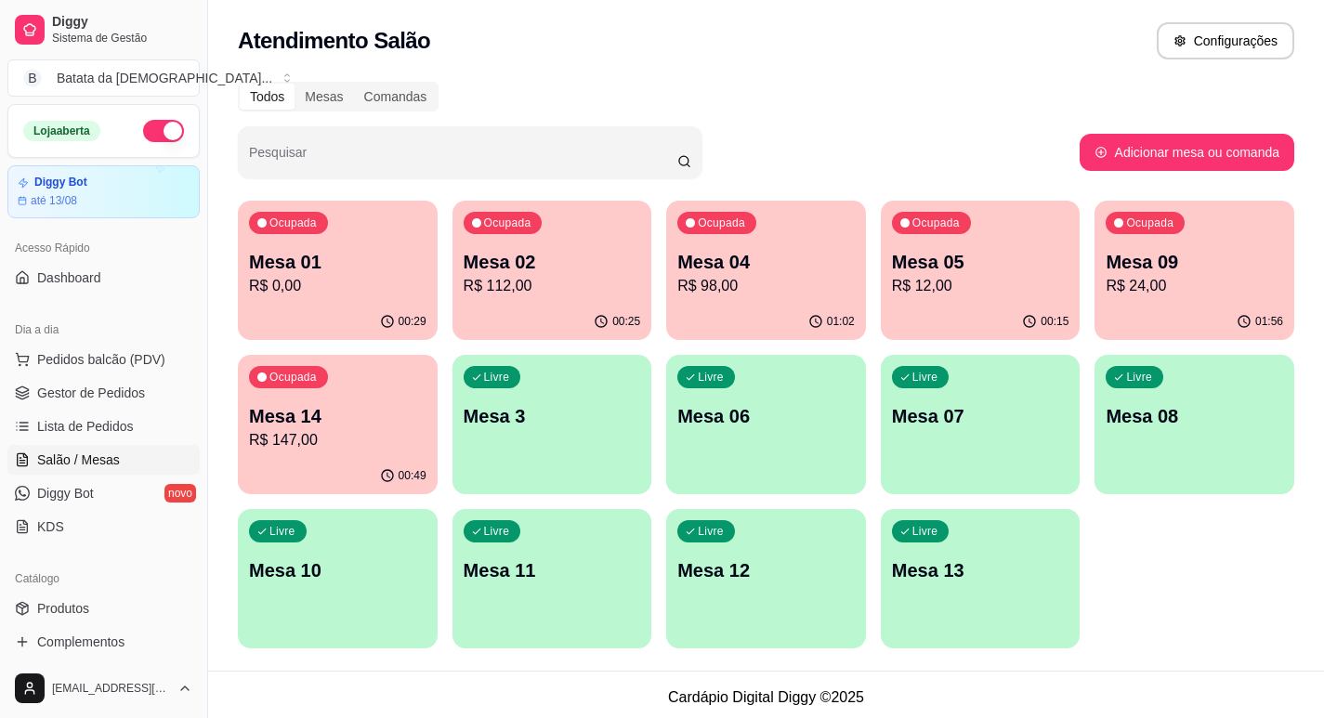
click at [394, 431] on p "R$ 147,00" at bounding box center [337, 440] width 177 height 22
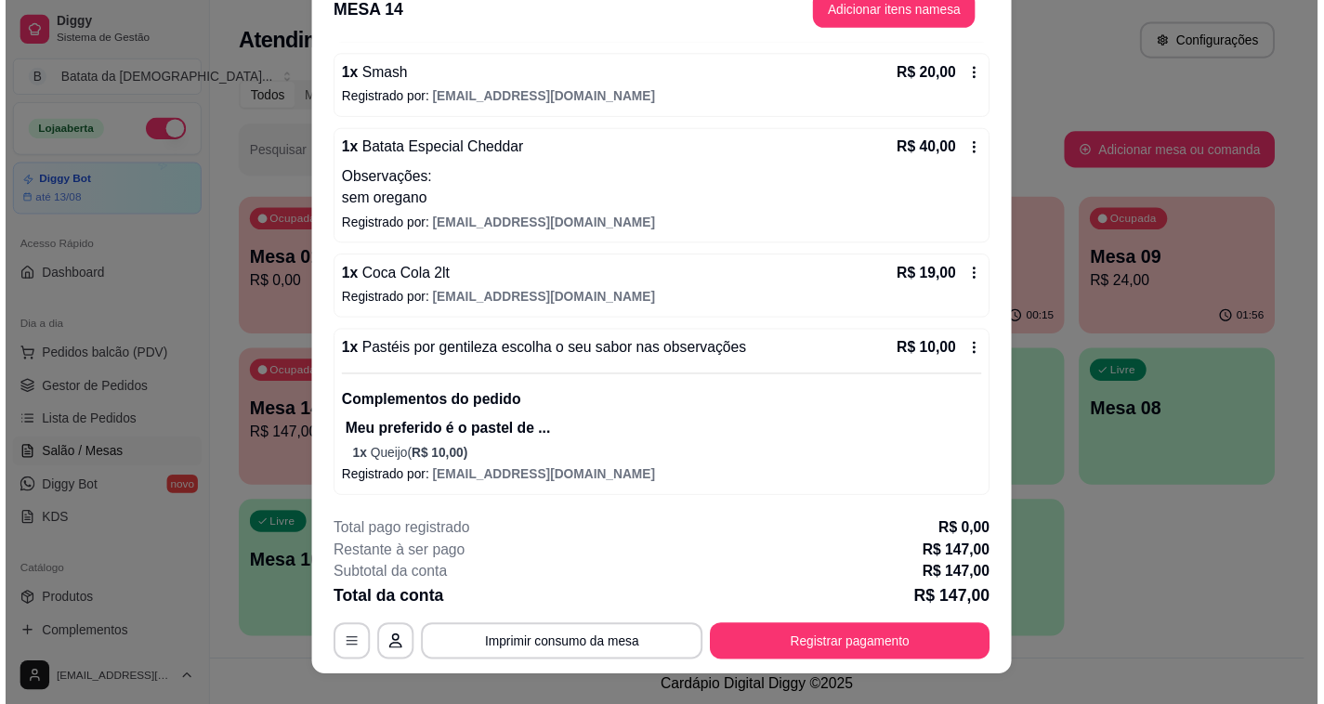
scroll to position [56, 0]
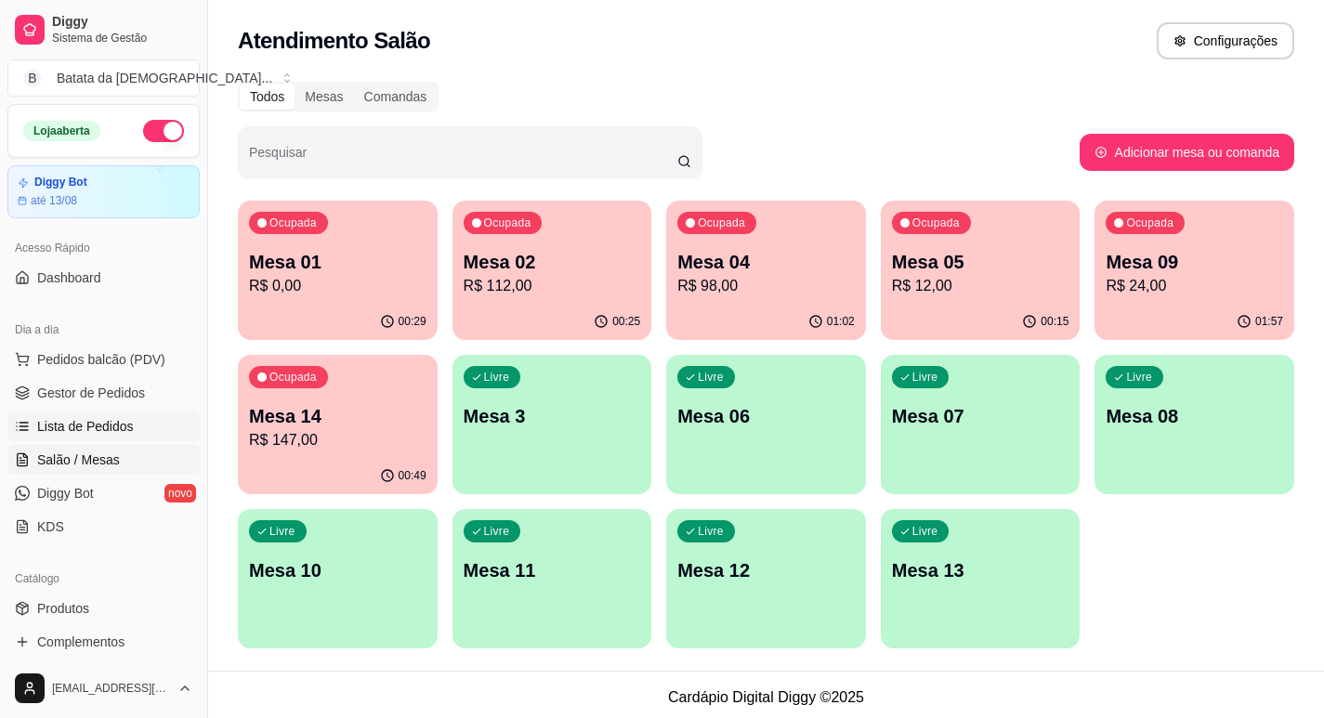
click at [119, 425] on span "Lista de Pedidos" at bounding box center [85, 426] width 97 height 19
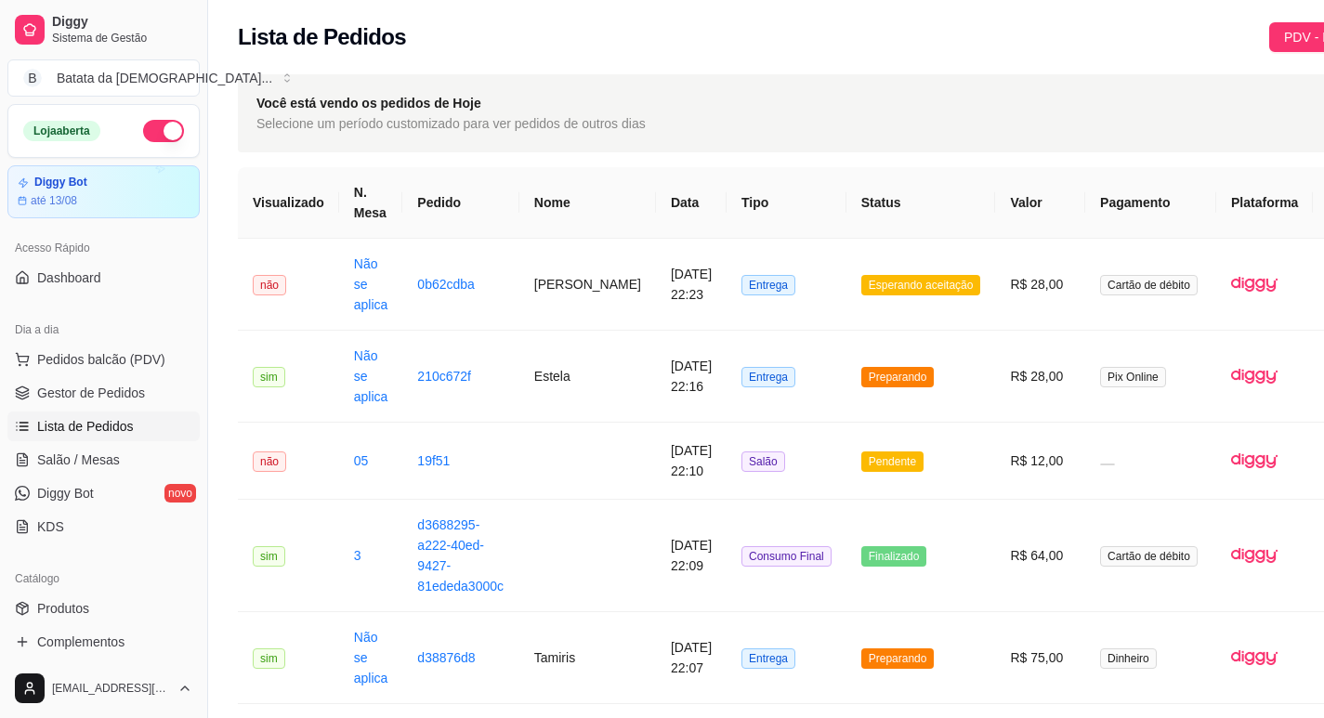
click at [107, 419] on span "Lista de Pedidos" at bounding box center [85, 426] width 97 height 19
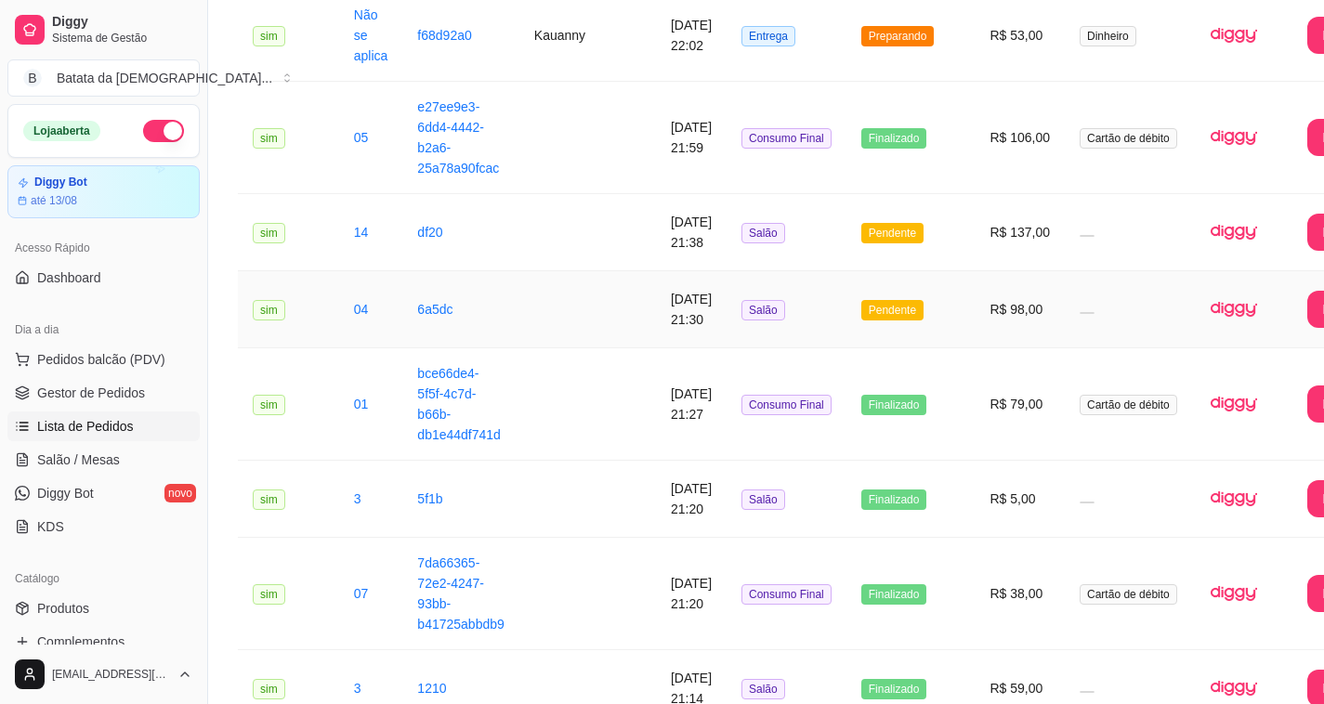
scroll to position [836, 0]
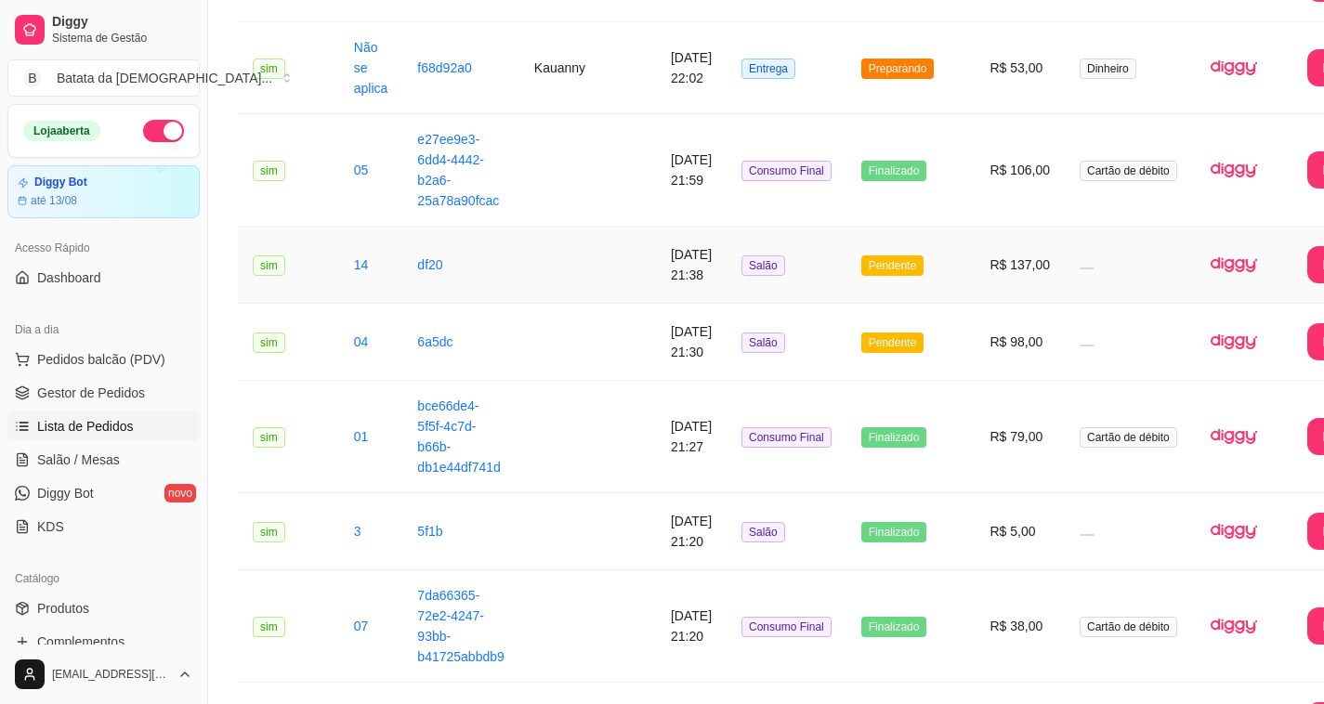
click at [548, 295] on td at bounding box center [587, 265] width 137 height 77
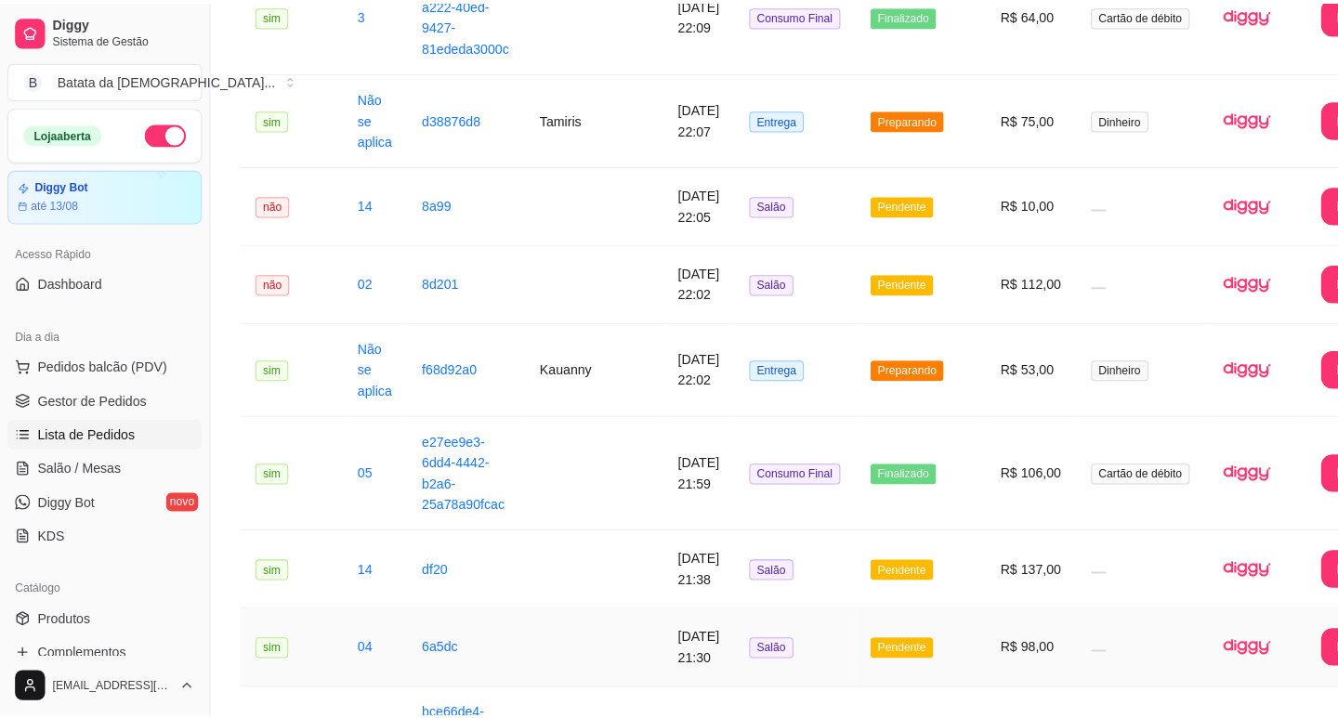
scroll to position [465, 0]
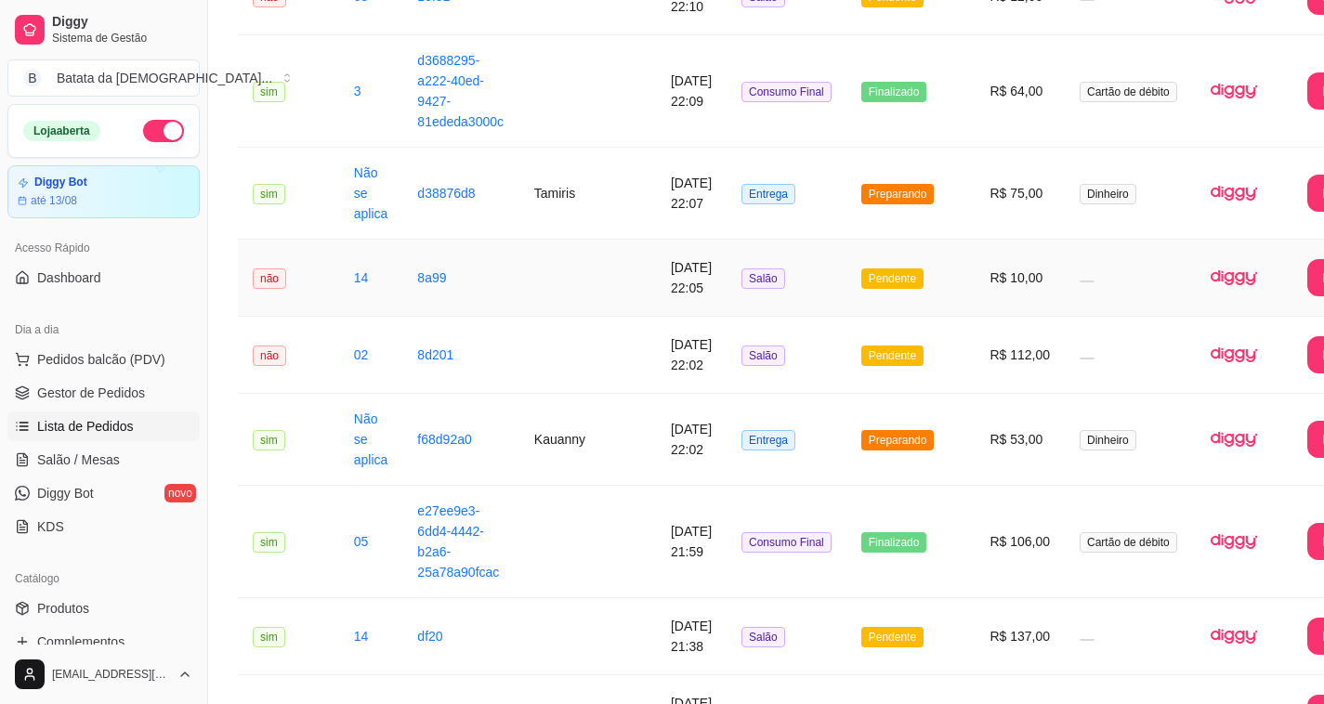
click at [325, 260] on td "não" at bounding box center [288, 278] width 101 height 77
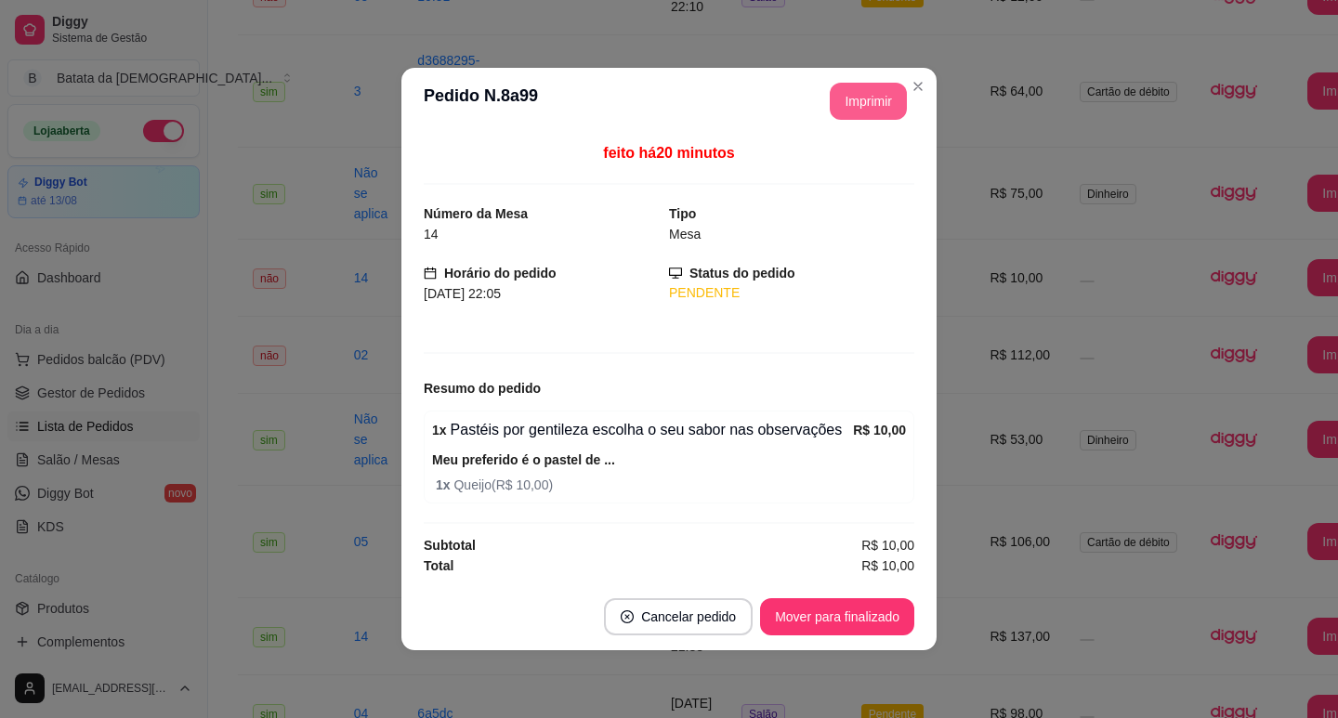
click at [853, 98] on button "Imprimir" at bounding box center [868, 101] width 77 height 37
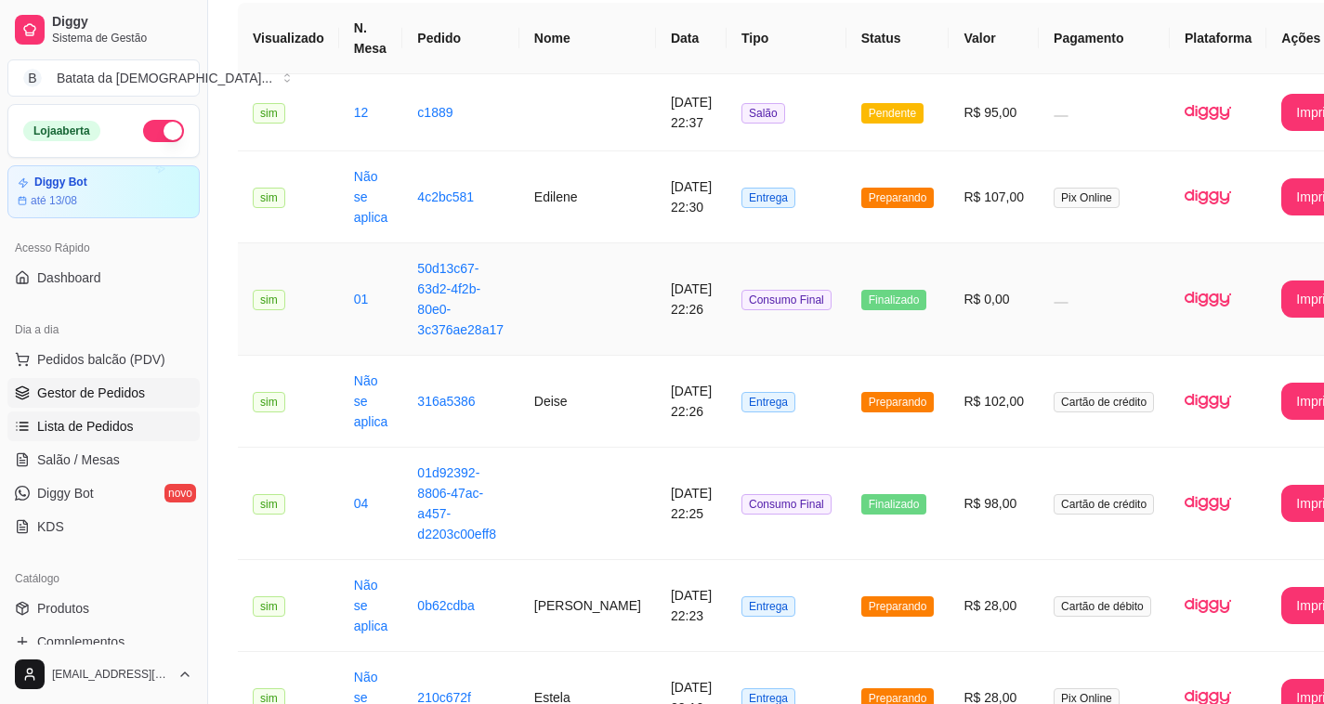
scroll to position [93, 0]
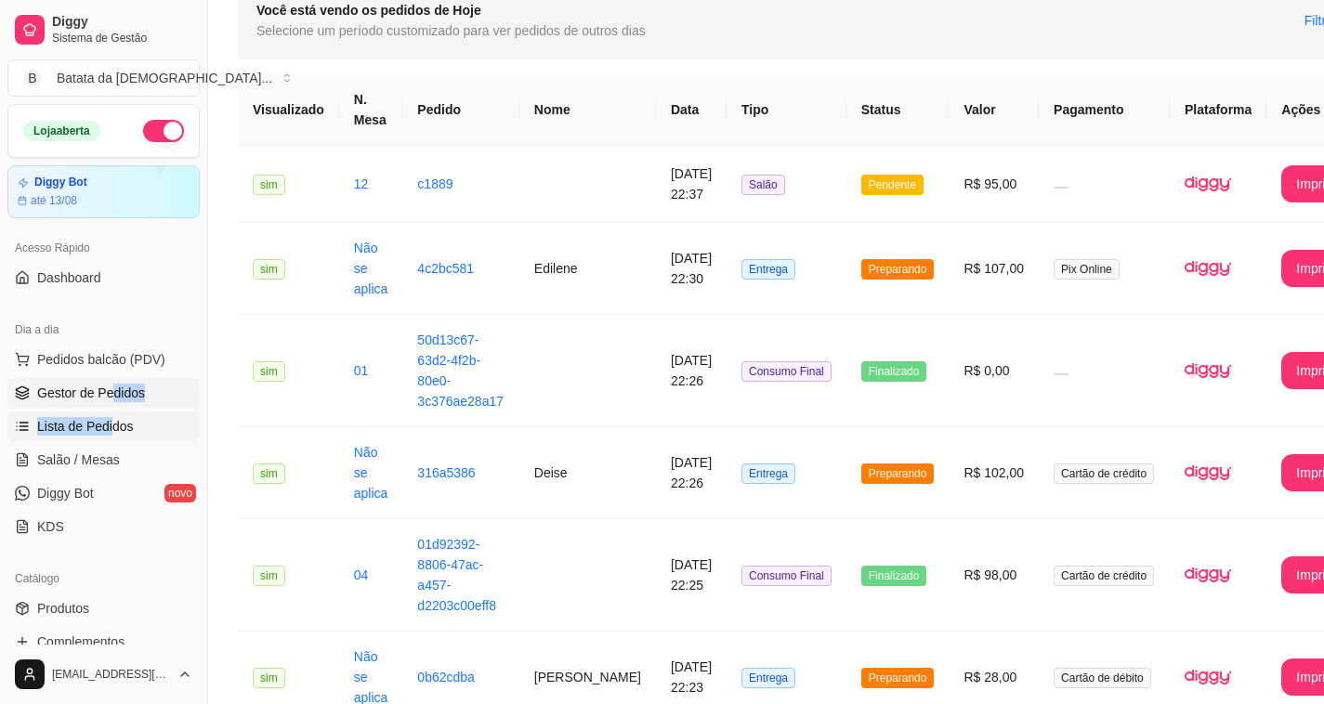
click at [111, 402] on ul "Pedidos balcão (PDV) Gestor de Pedidos Lista de Pedidos Salão / Mesas Diggy Bot…" at bounding box center [103, 443] width 192 height 197
click at [74, 425] on span "Lista de Pedidos" at bounding box center [85, 426] width 97 height 19
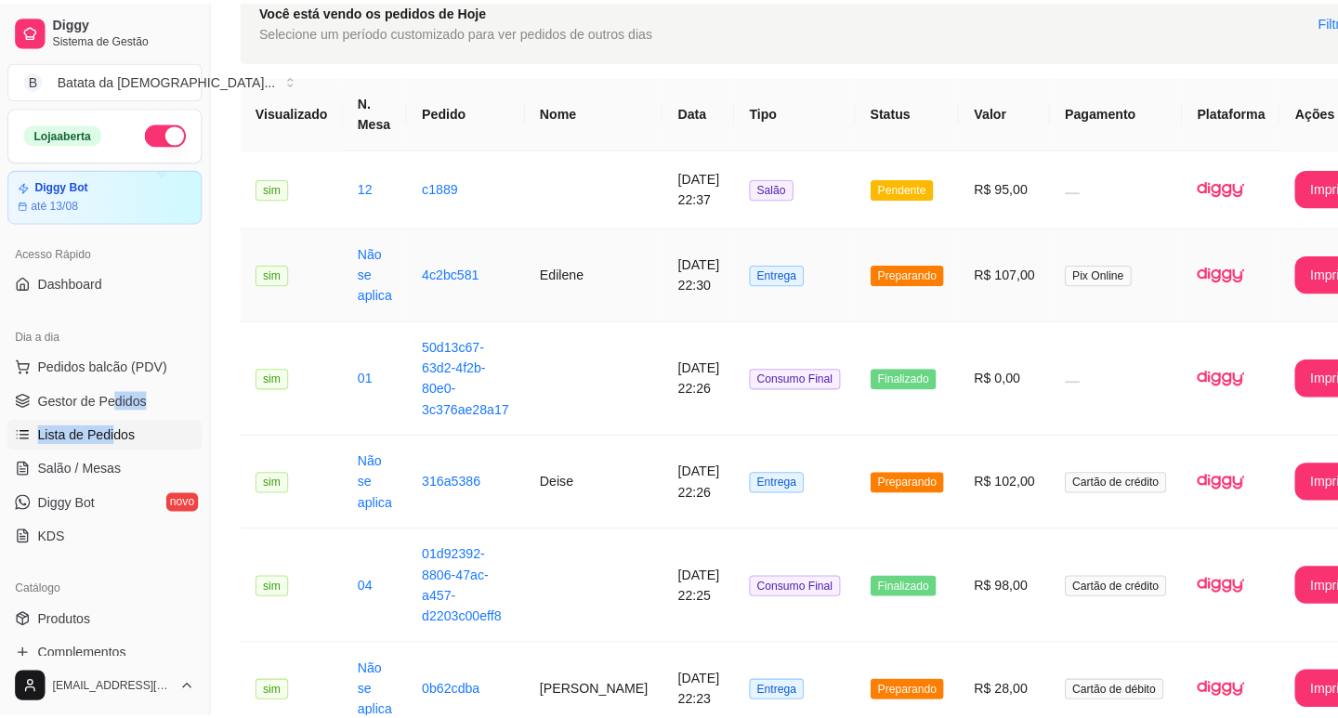
scroll to position [0, 0]
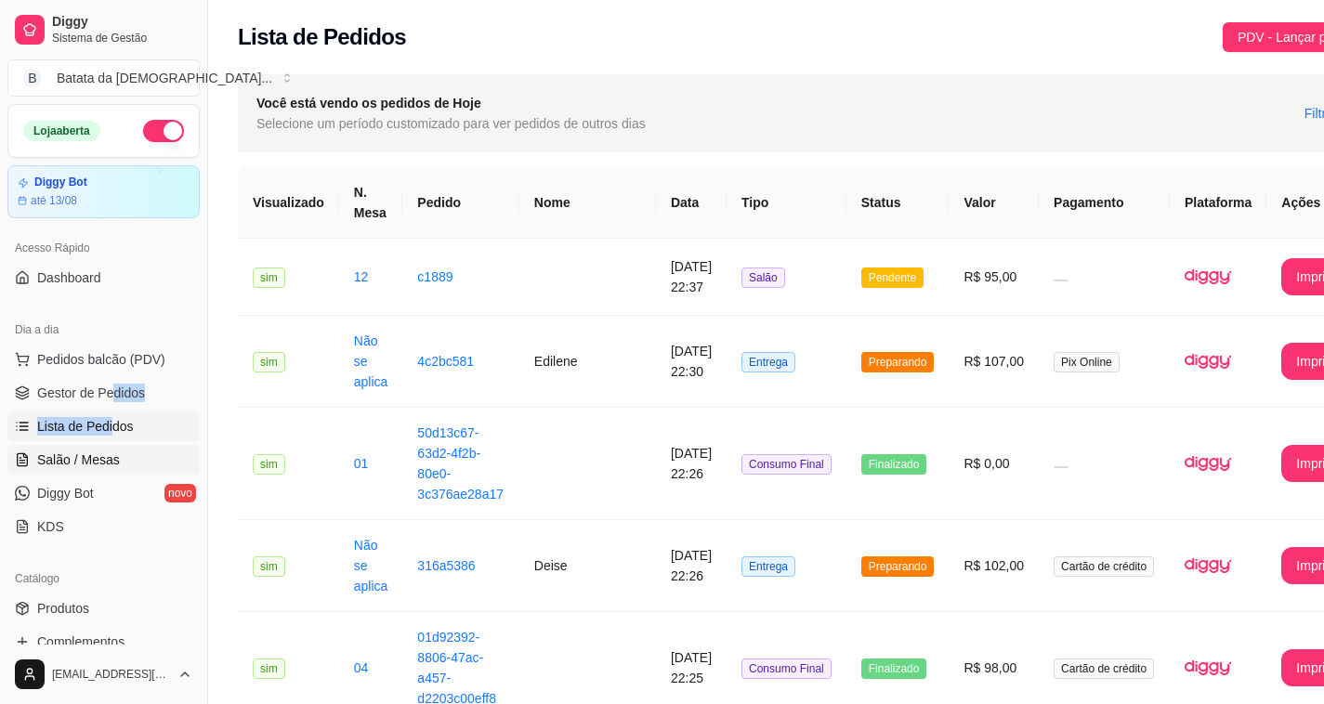
click at [92, 456] on span "Salão / Mesas" at bounding box center [78, 460] width 83 height 19
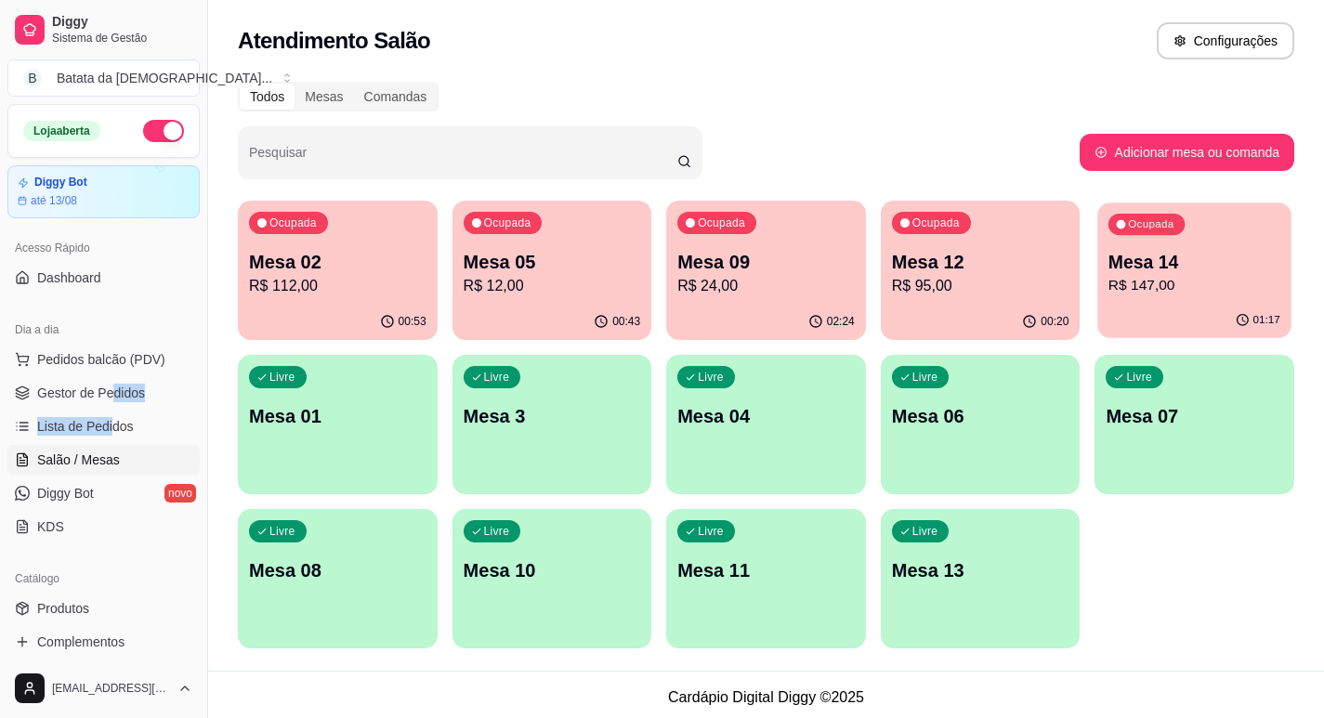
click at [1114, 263] on p "Mesa 14" at bounding box center [1194, 262] width 172 height 25
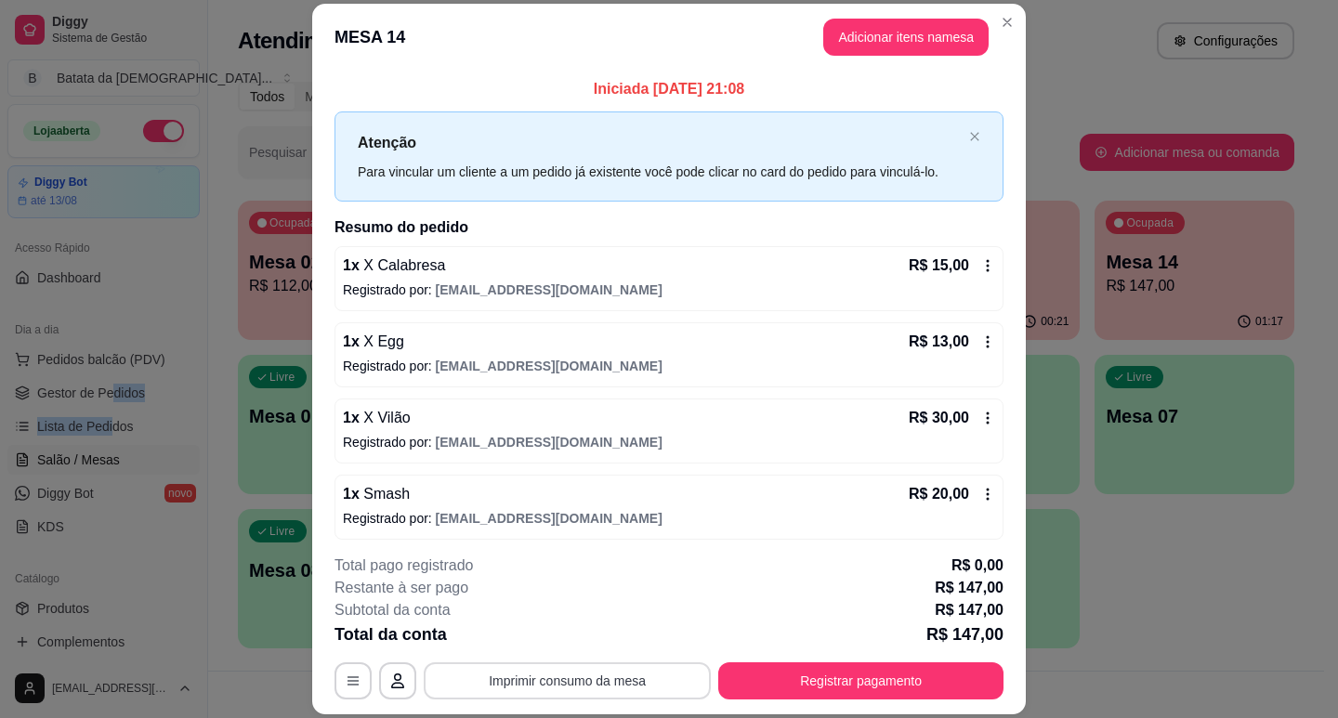
click at [639, 683] on button "Imprimir consumo da mesa" at bounding box center [567, 680] width 287 height 37
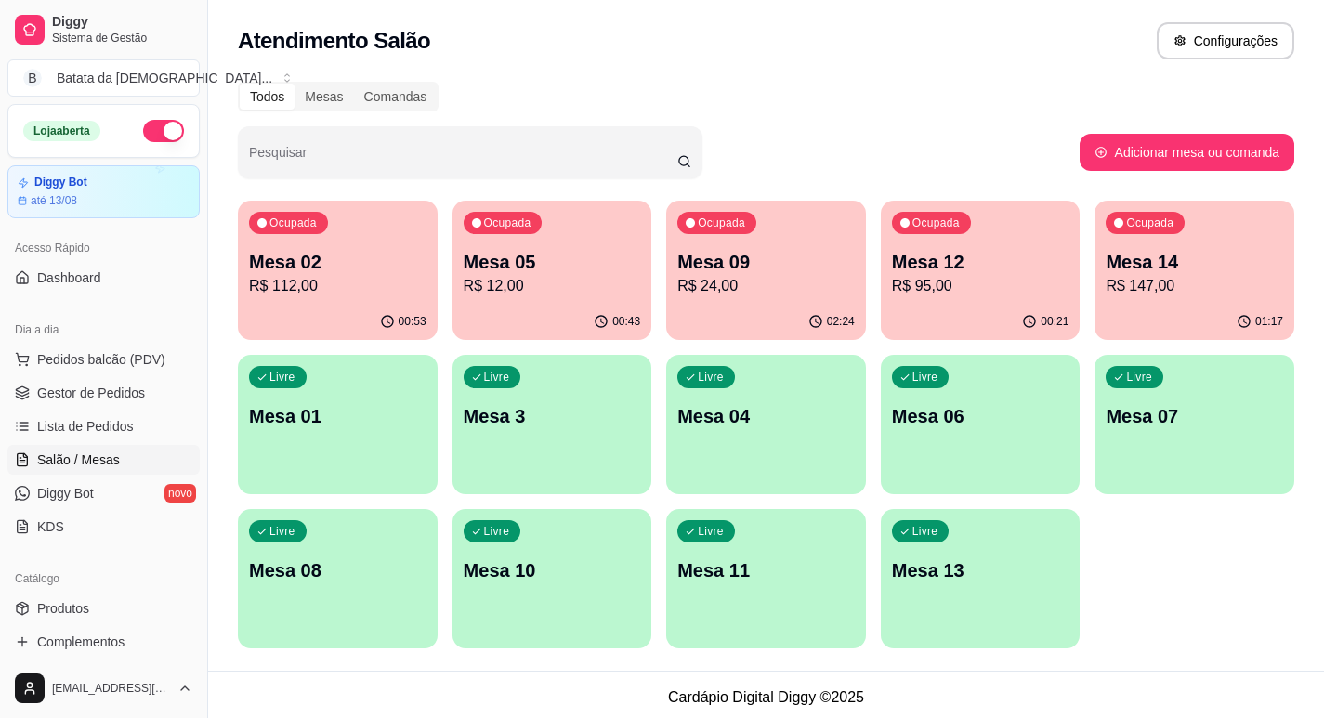
click at [0, 241] on div "Acesso Rápido Dashboard" at bounding box center [103, 263] width 207 height 74
click at [85, 425] on span "Lista de Pedidos" at bounding box center [85, 426] width 97 height 19
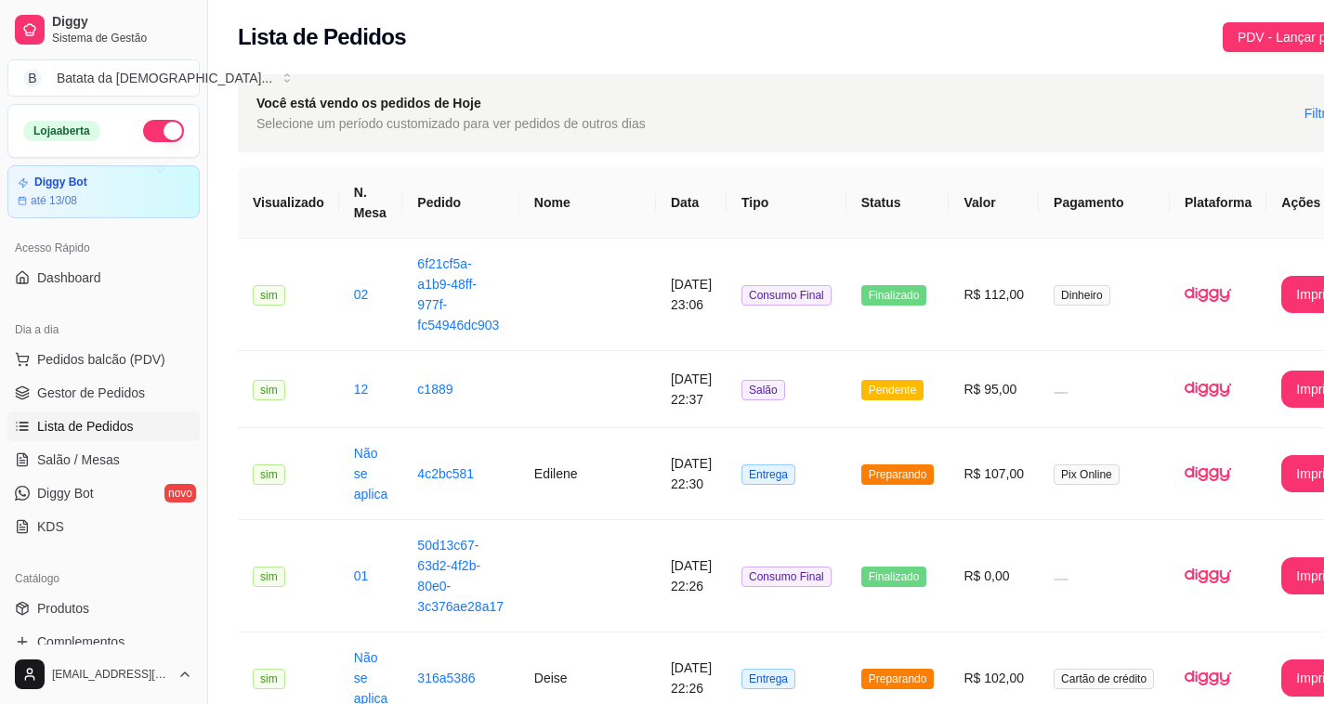
click at [122, 418] on span "Lista de Pedidos" at bounding box center [85, 426] width 97 height 19
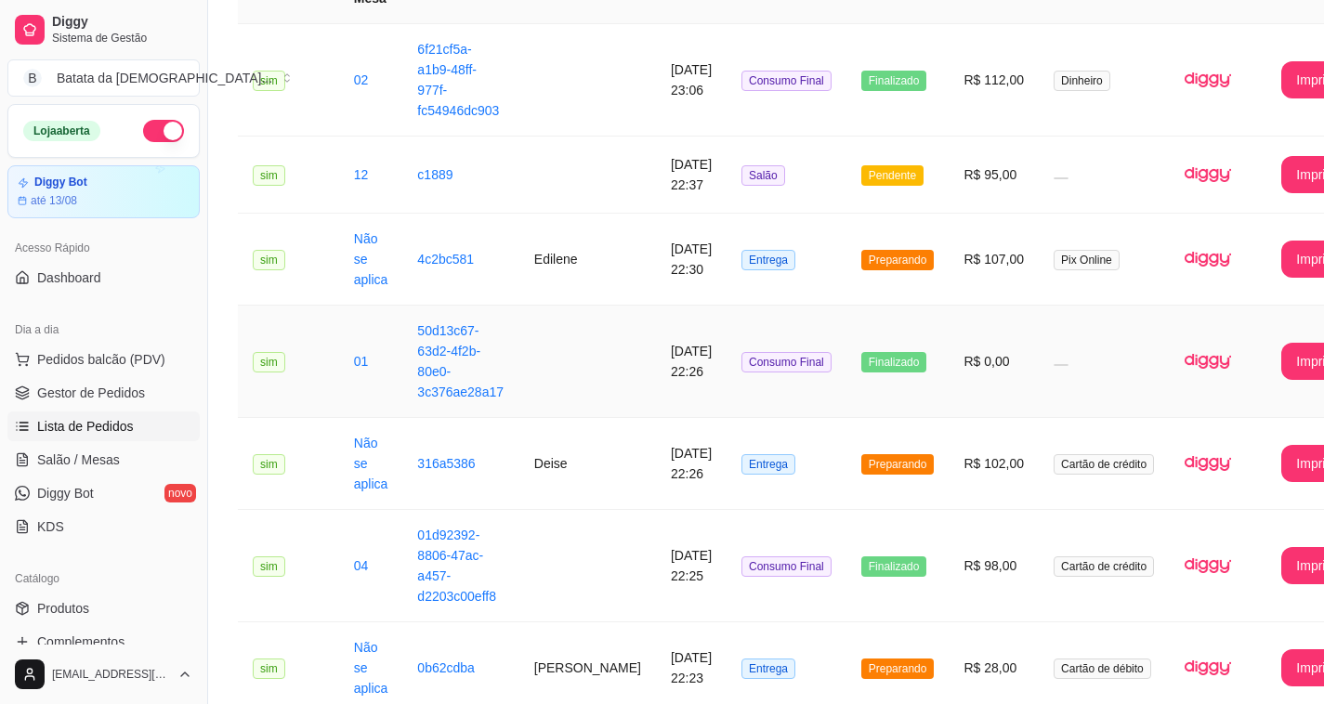
scroll to position [186, 0]
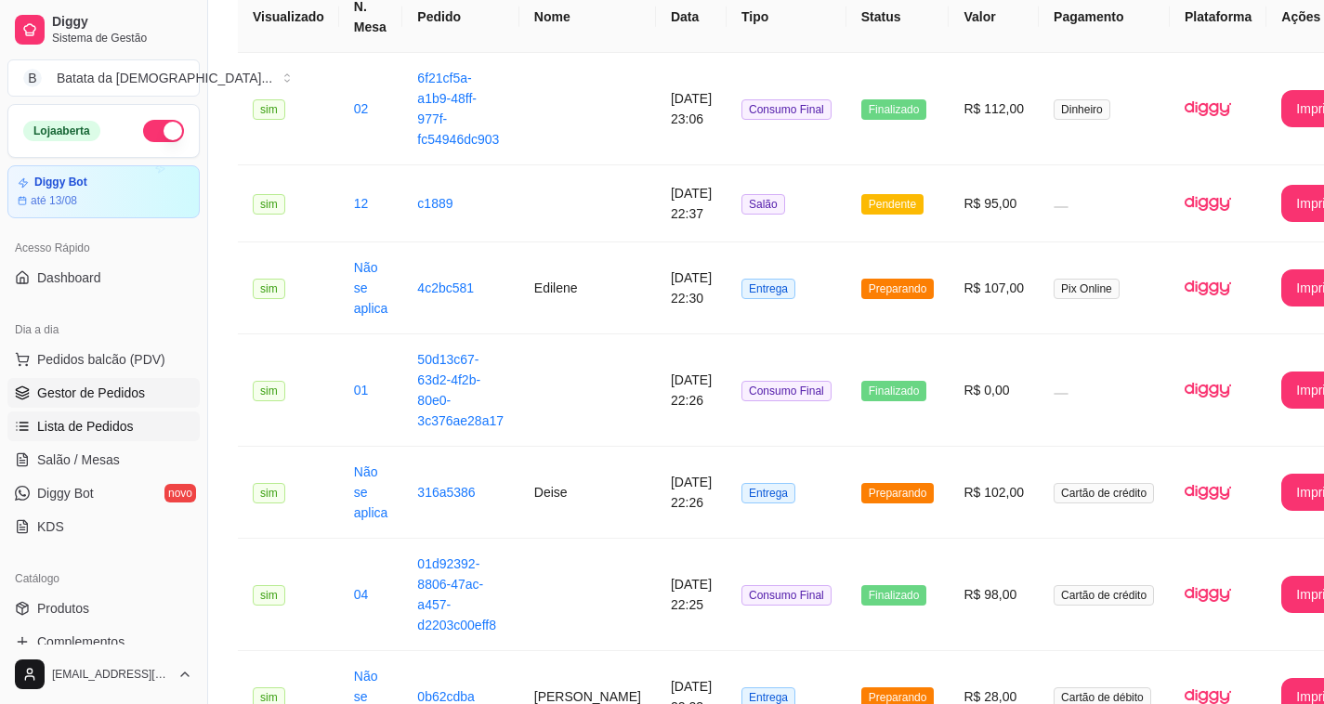
click at [93, 400] on span "Gestor de Pedidos" at bounding box center [91, 393] width 108 height 19
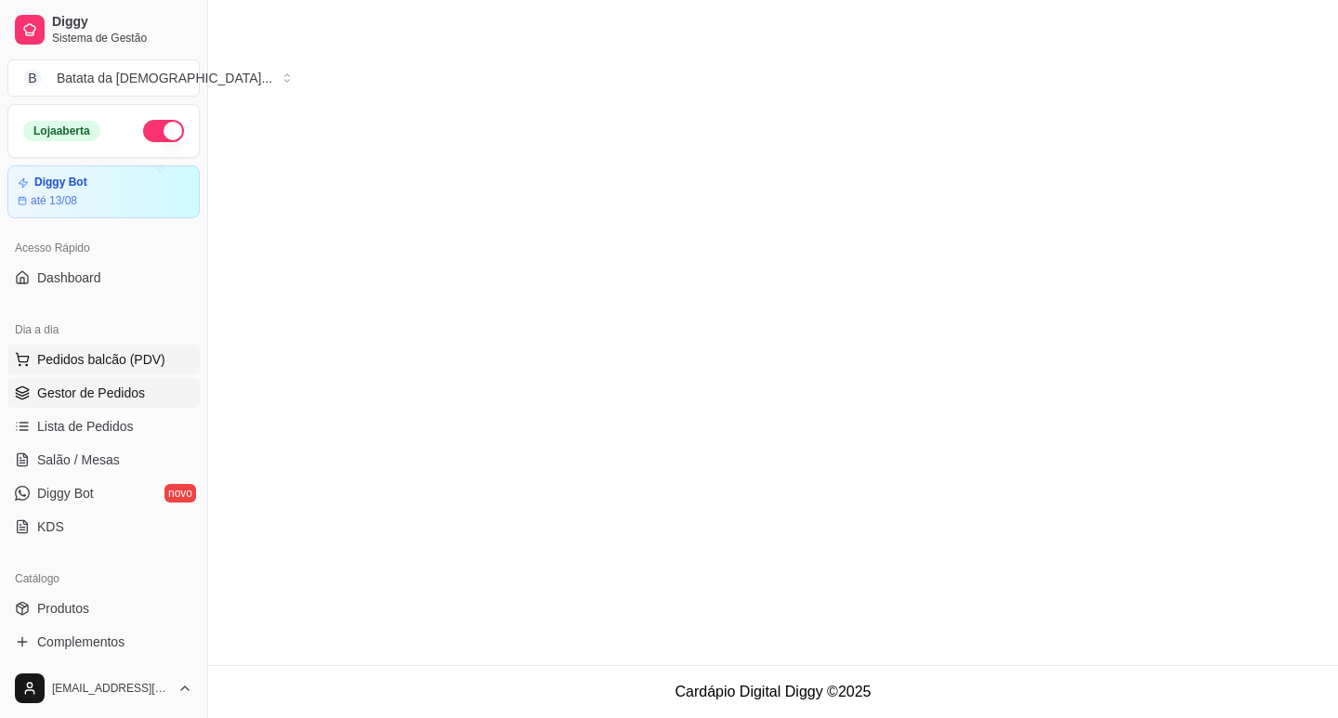
click at [101, 370] on button "Pedidos balcão (PDV)" at bounding box center [103, 360] width 192 height 30
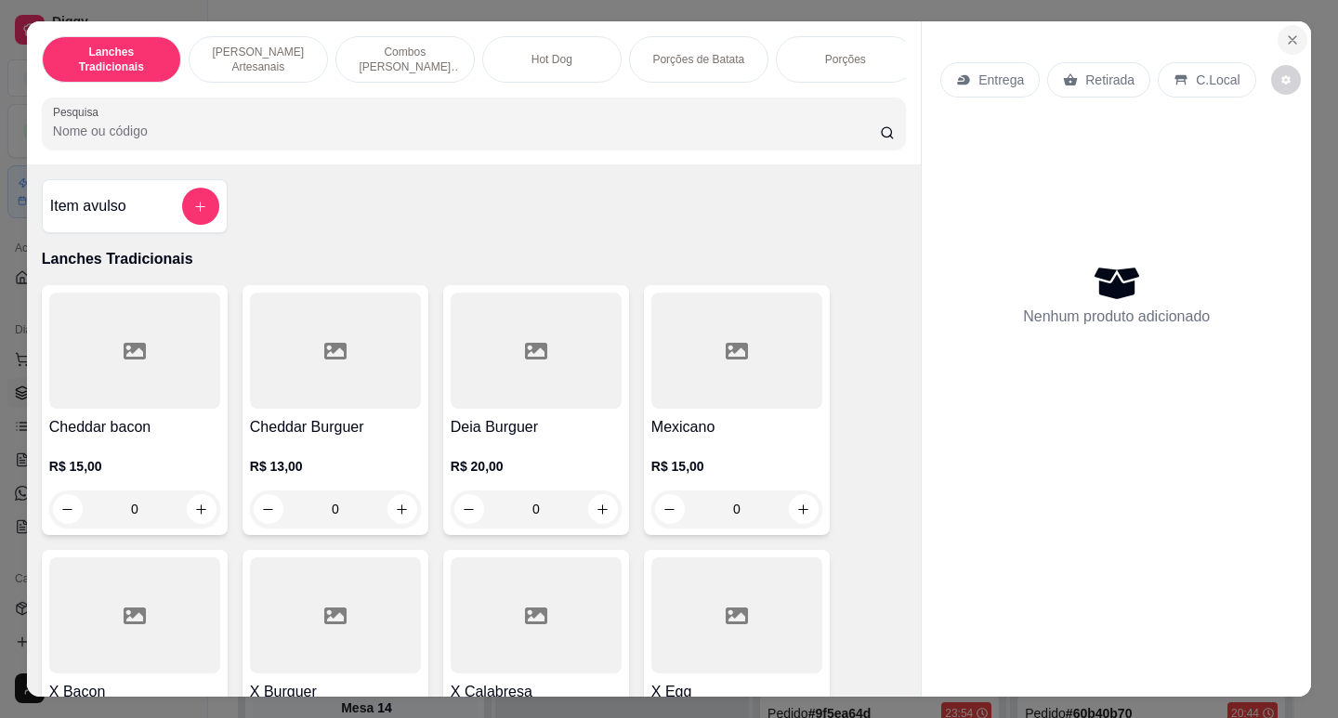
click at [1285, 33] on icon "Close" at bounding box center [1292, 40] width 15 height 15
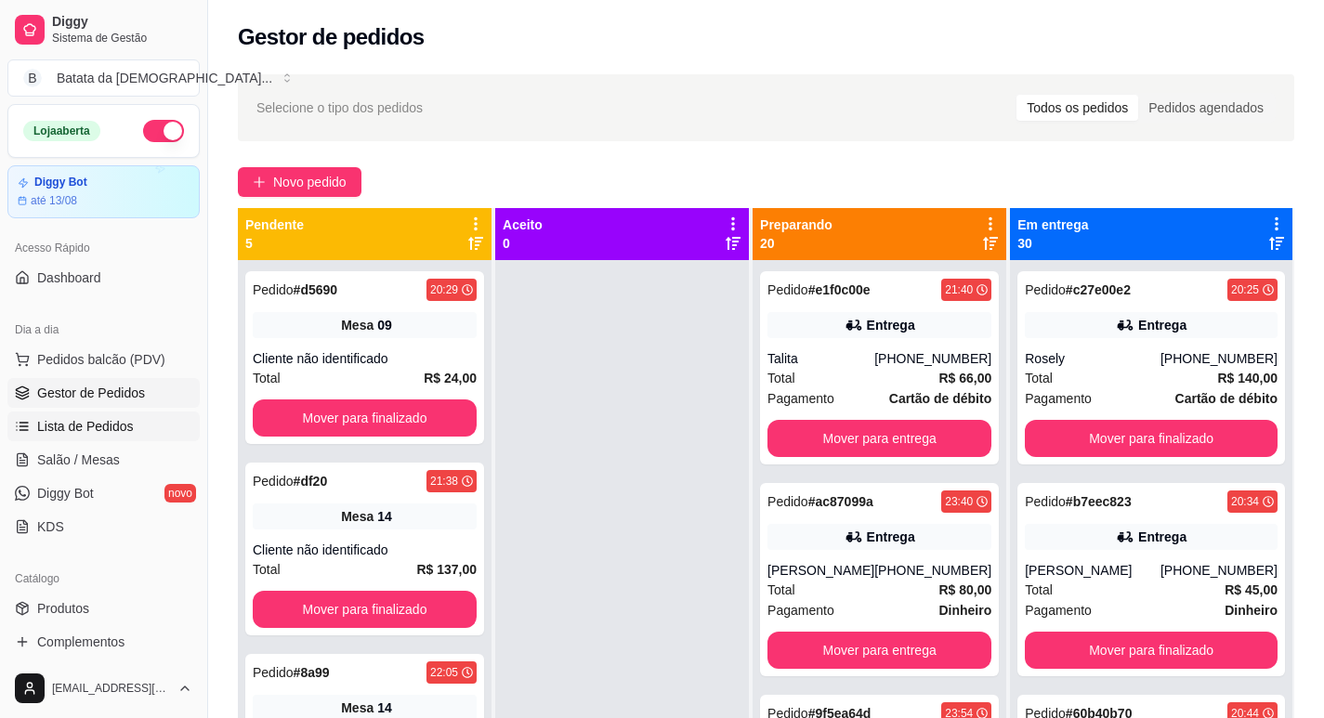
click at [106, 413] on link "Lista de Pedidos" at bounding box center [103, 427] width 192 height 30
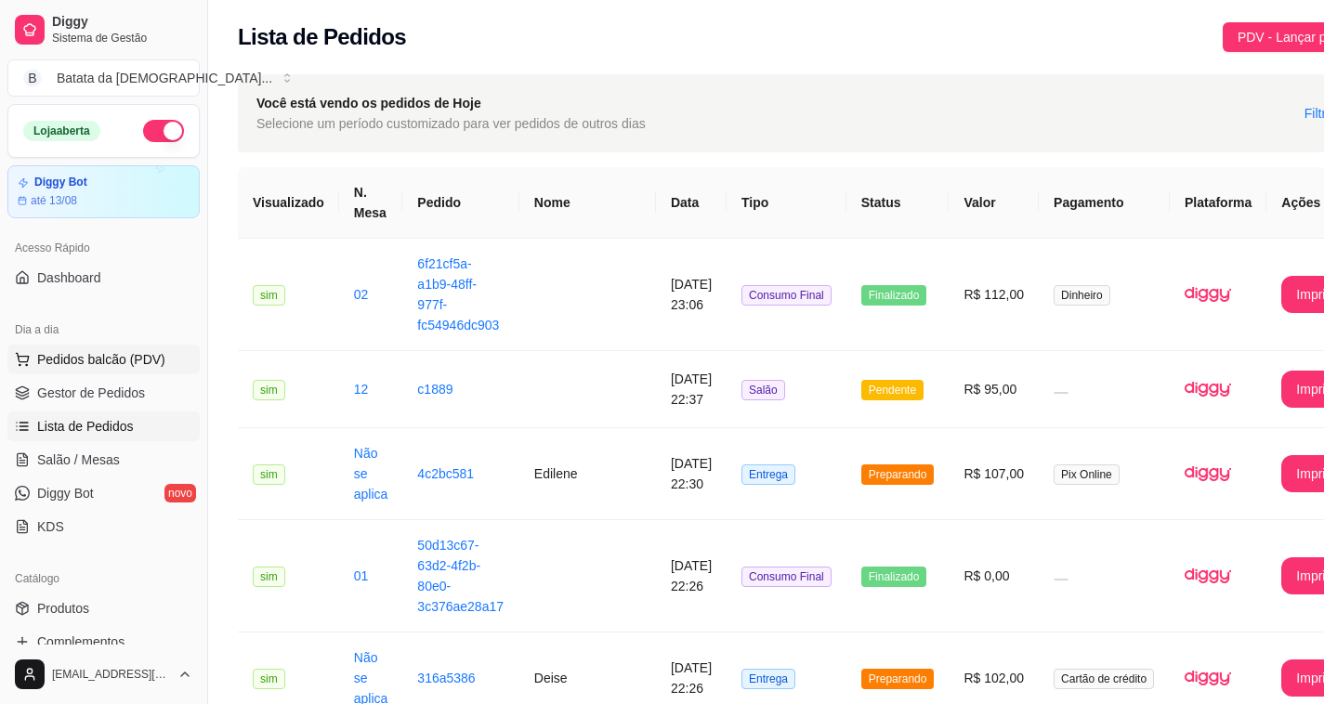
click at [131, 359] on span "Pedidos balcão (PDV)" at bounding box center [101, 359] width 128 height 19
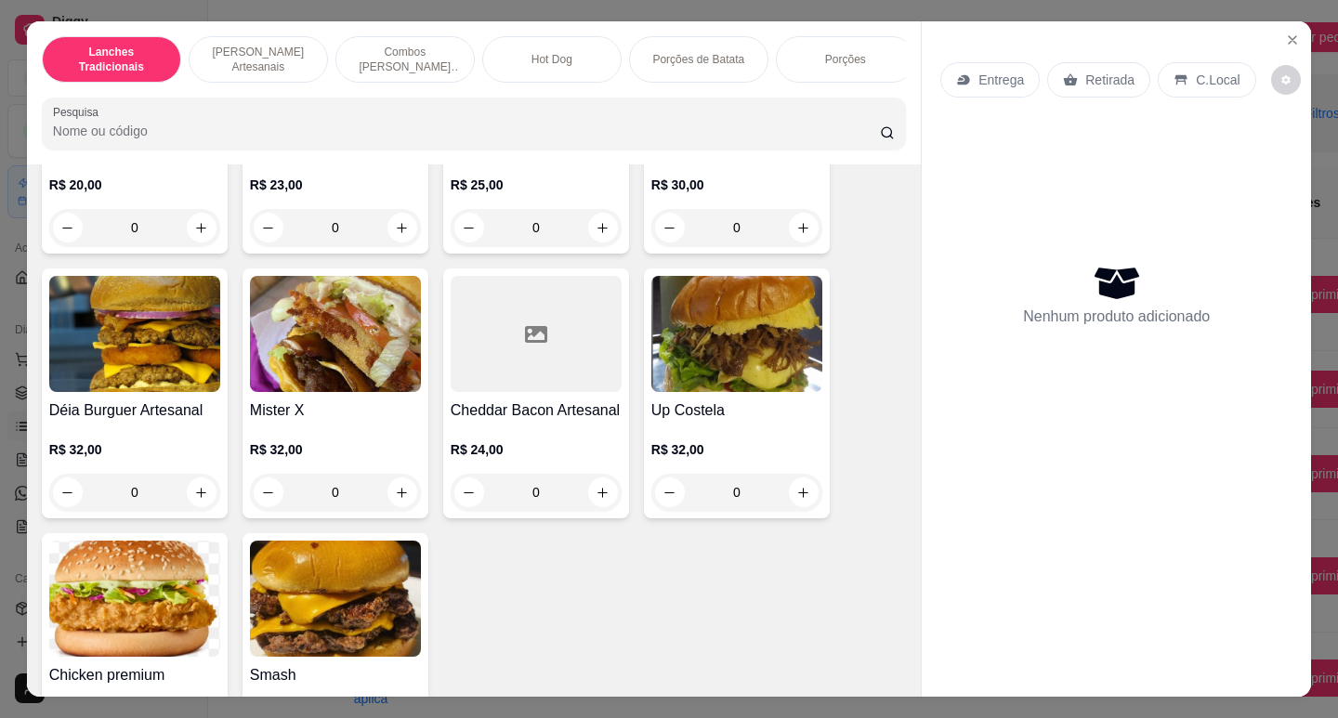
scroll to position [1022, 0]
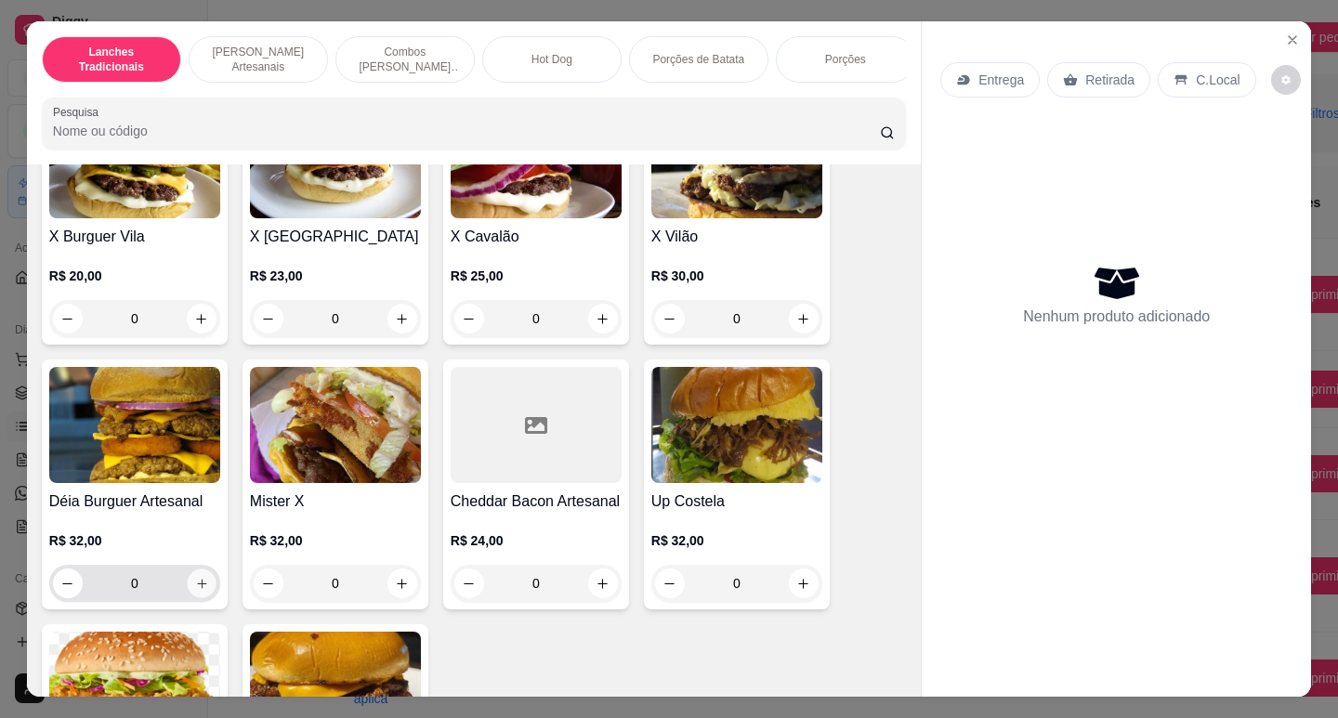
click at [187, 598] on button "increase-product-quantity" at bounding box center [201, 584] width 29 height 29
type input "1"
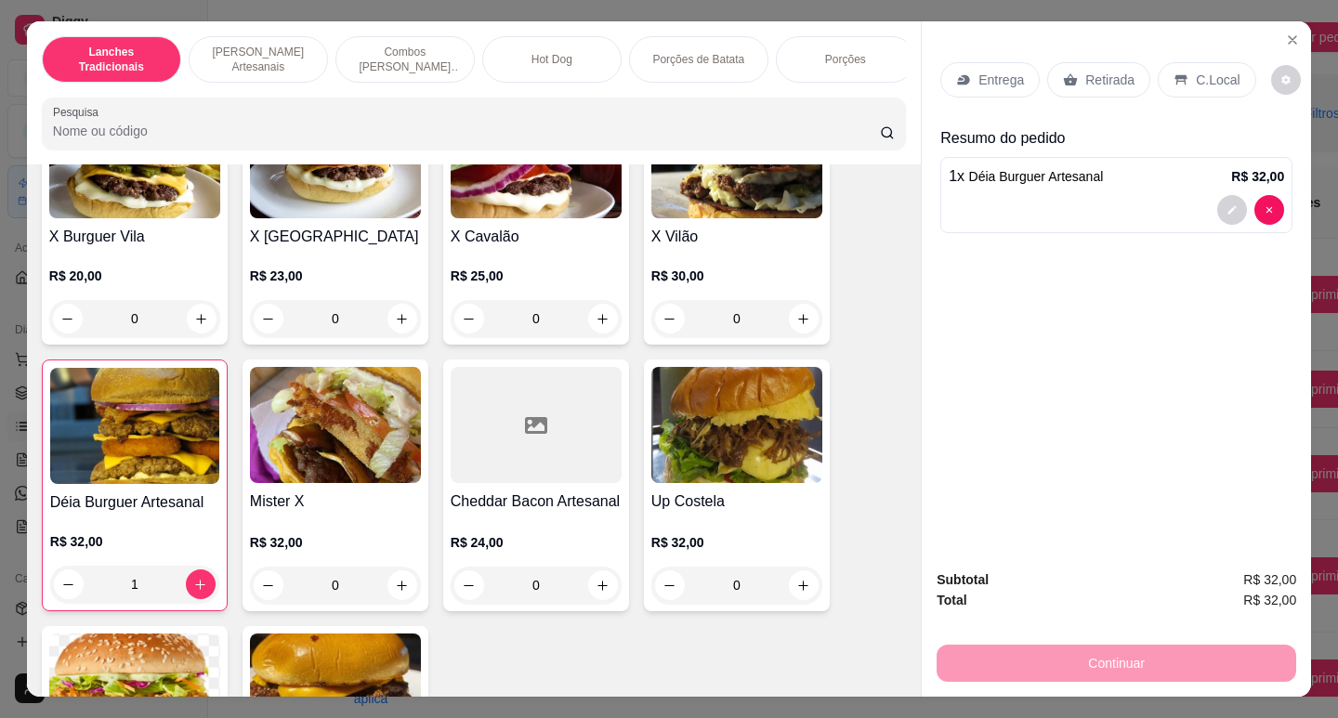
drag, startPoint x: 1176, startPoint y: 78, endPoint x: 1081, endPoint y: 76, distance: 94.8
click at [1091, 78] on div "Entrega Retirada C.Local" at bounding box center [1097, 79] width 315 height 35
click at [963, 83] on div "Entrega" at bounding box center [989, 79] width 99 height 35
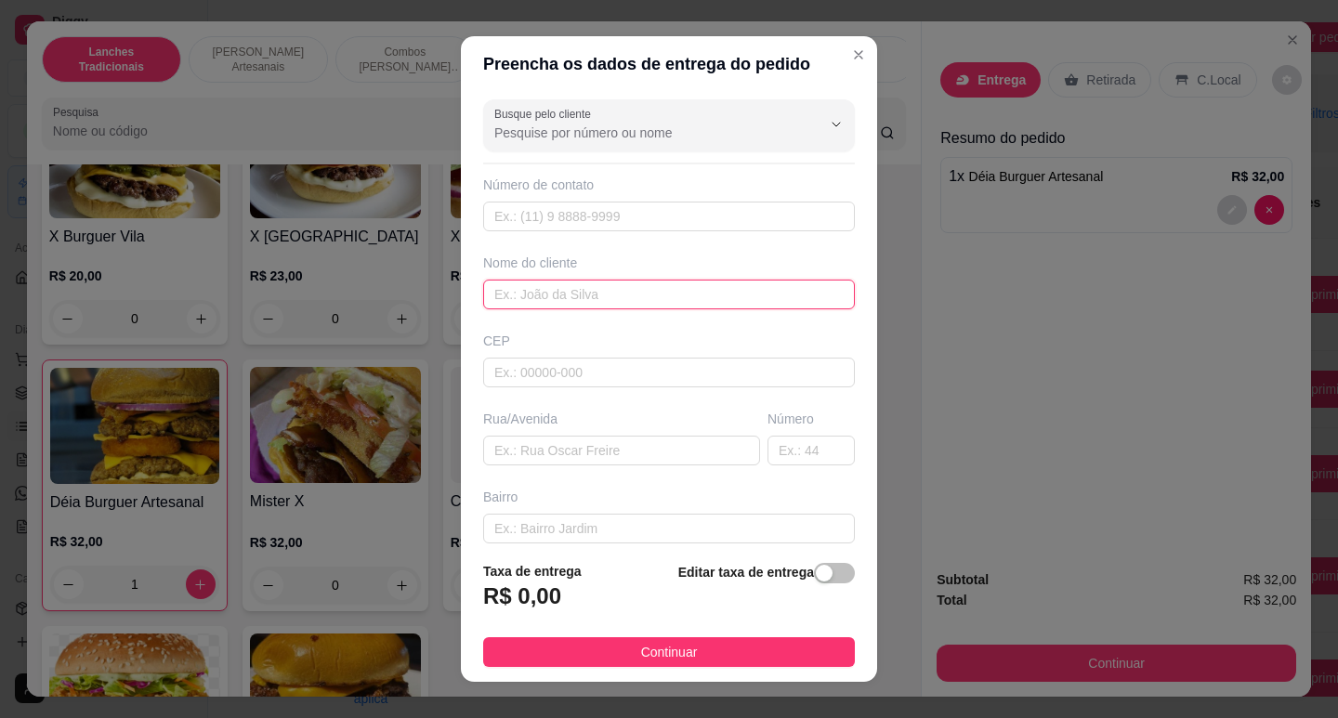
click at [562, 294] on input "text" at bounding box center [669, 295] width 372 height 30
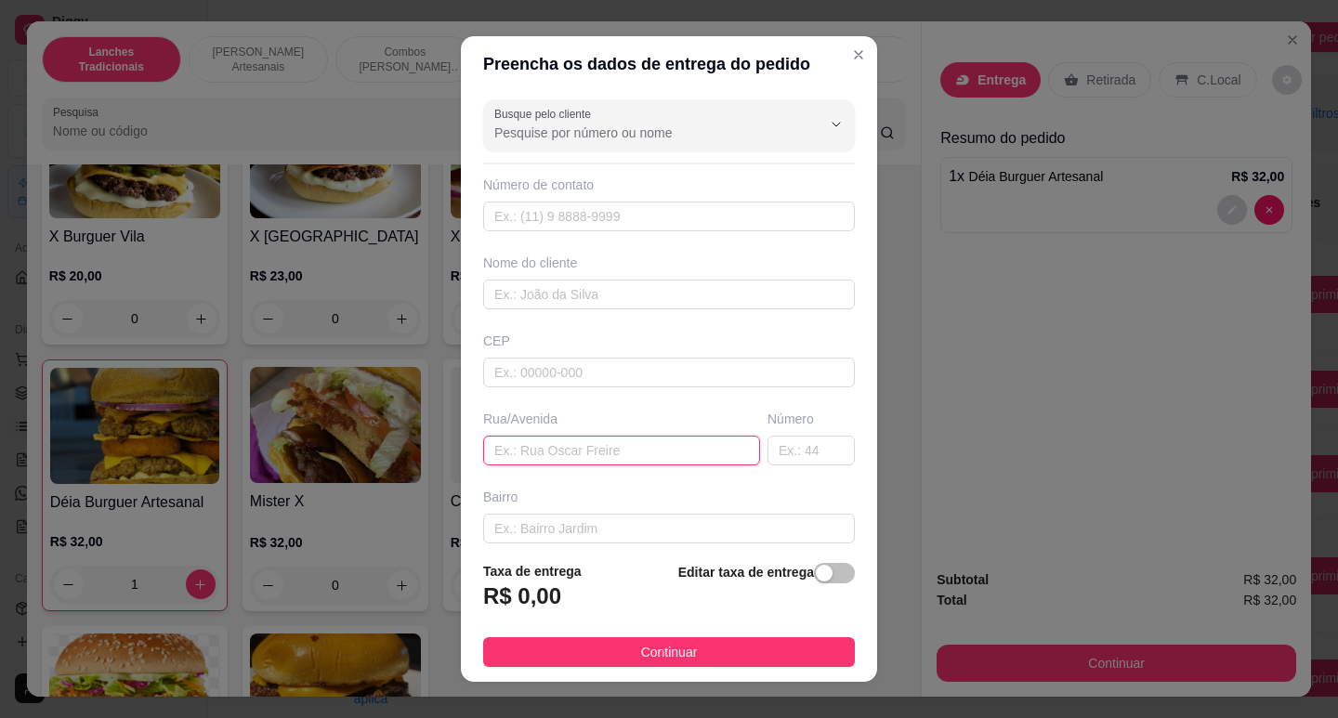
click at [568, 442] on input "text" at bounding box center [621, 451] width 277 height 30
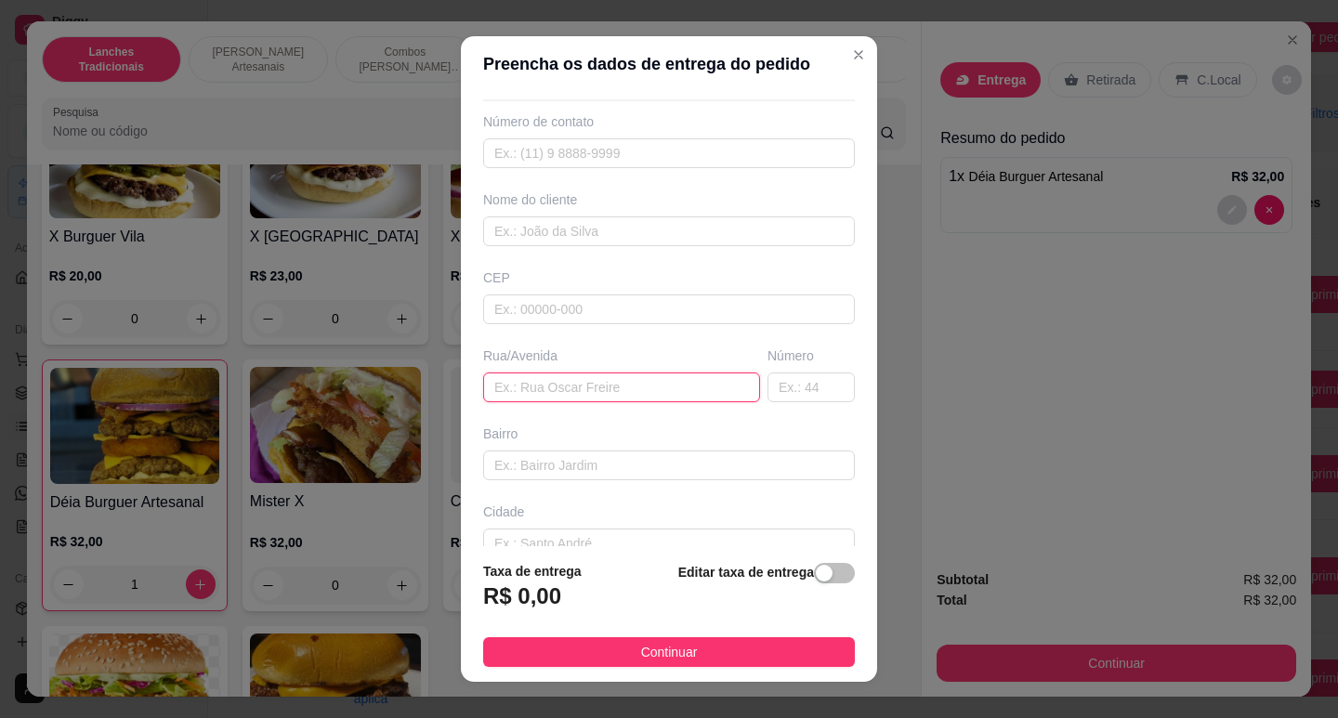
scroll to position [93, 0]
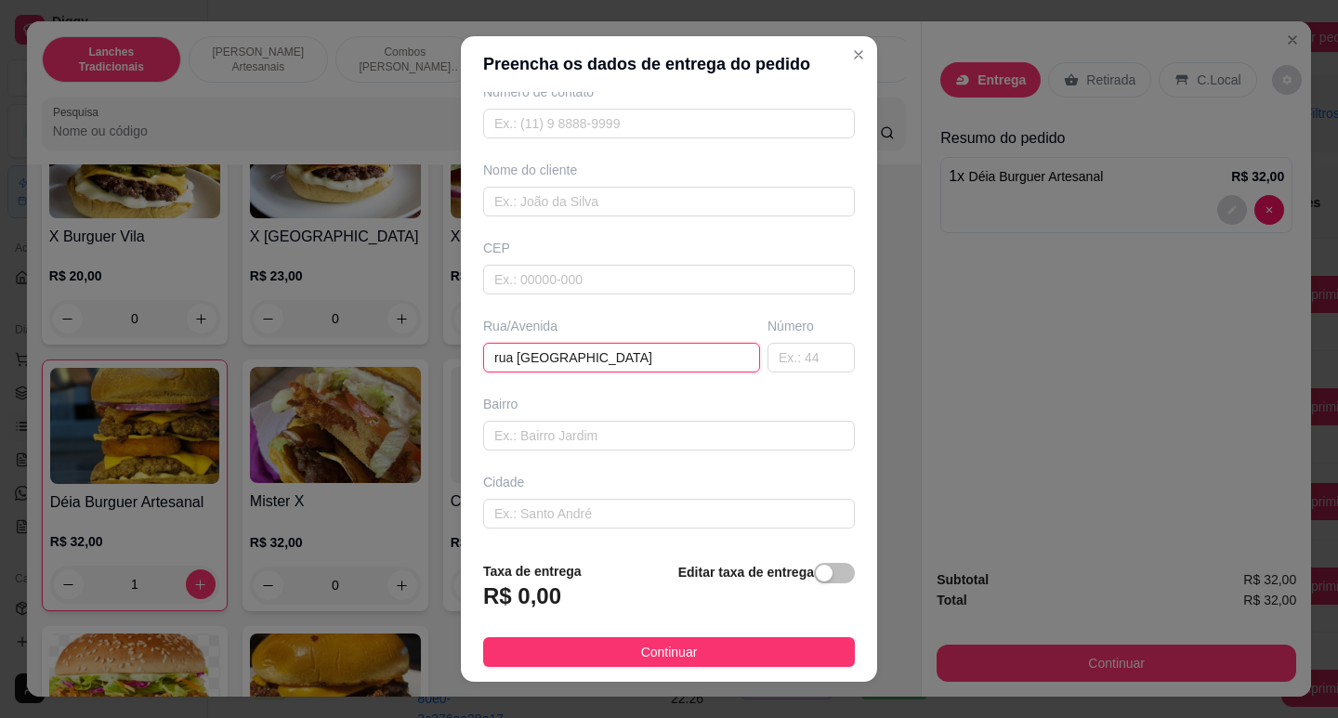
drag, startPoint x: 703, startPoint y: 346, endPoint x: 792, endPoint y: 377, distance: 94.6
click at [714, 348] on input "rua [GEOGRAPHIC_DATA]" at bounding box center [621, 358] width 277 height 30
type input "rua [GEOGRAPHIC_DATA]"
click at [793, 376] on div "Busque pelo cliente Número de contato Nome do cliente CEP Rua/[GEOGRAPHIC_DATA]" at bounding box center [669, 319] width 416 height 455
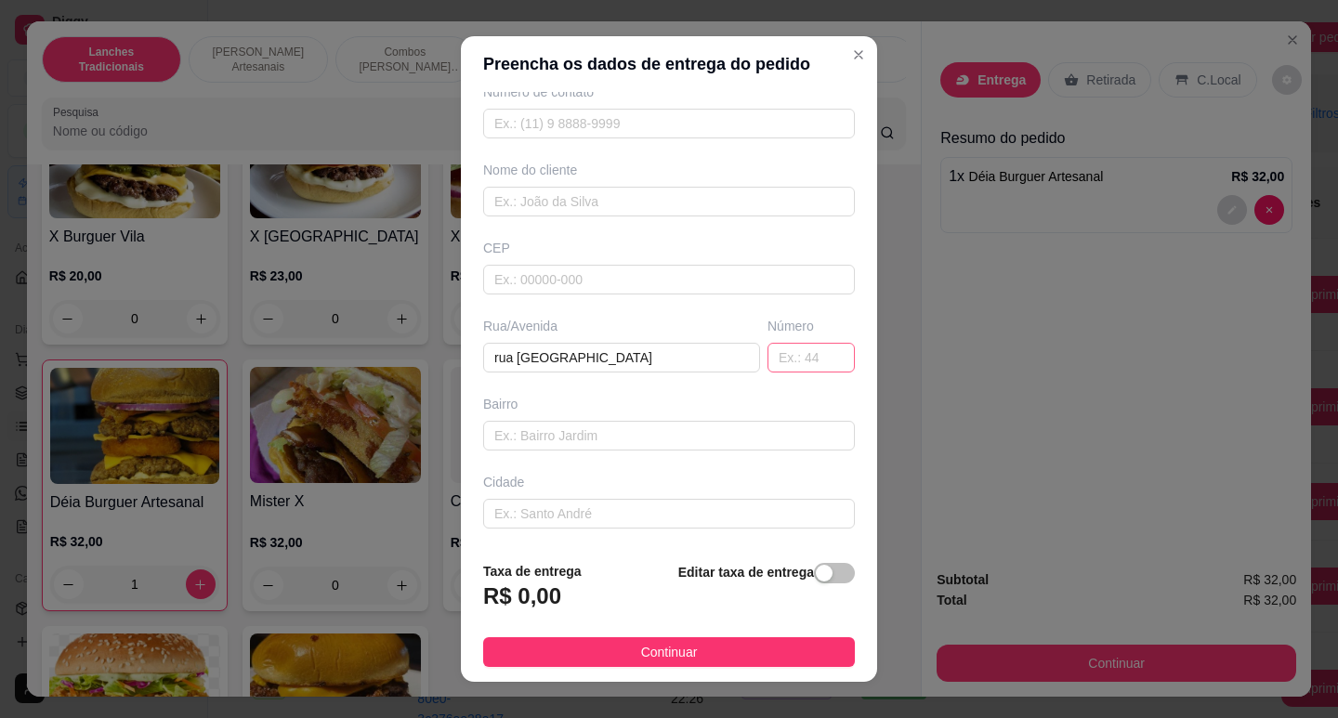
click at [790, 361] on input "text" at bounding box center [810, 358] width 87 height 30
click at [624, 399] on div "Busque pelo cliente Número de contato Nome do cliente CEP Rua/[GEOGRAPHIC_DATA]" at bounding box center [669, 319] width 416 height 455
click at [767, 355] on input "text" at bounding box center [810, 358] width 87 height 30
type input "78"
click at [821, 576] on span "button" at bounding box center [834, 573] width 41 height 20
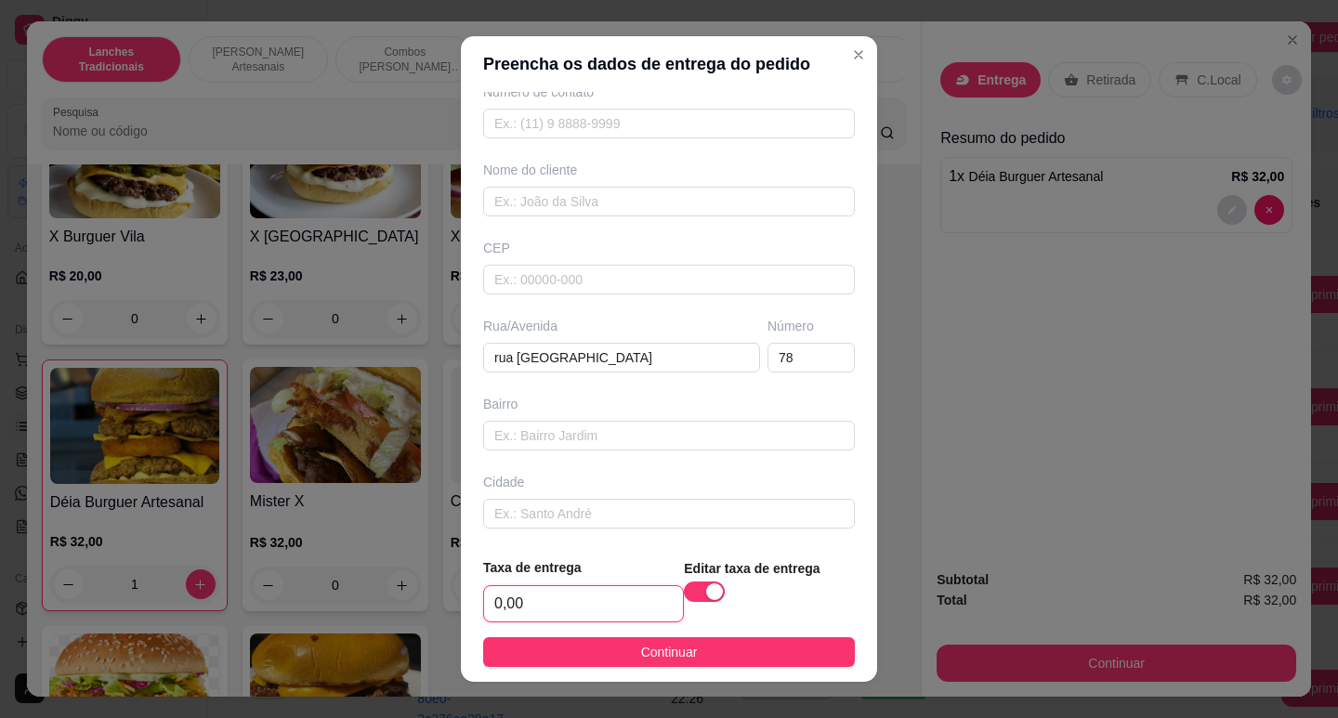
click at [547, 607] on input "0,00" at bounding box center [583, 603] width 199 height 35
type input "5,00"
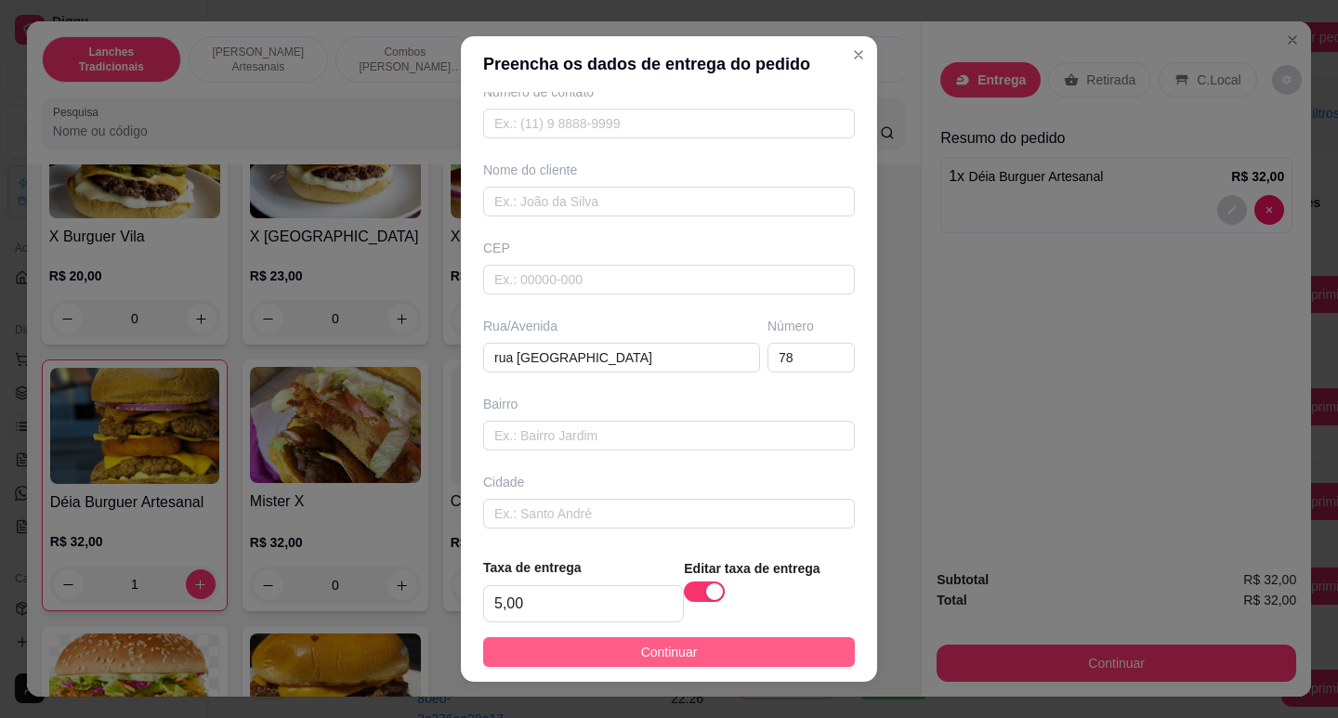
click at [729, 644] on button "Continuar" at bounding box center [669, 652] width 372 height 30
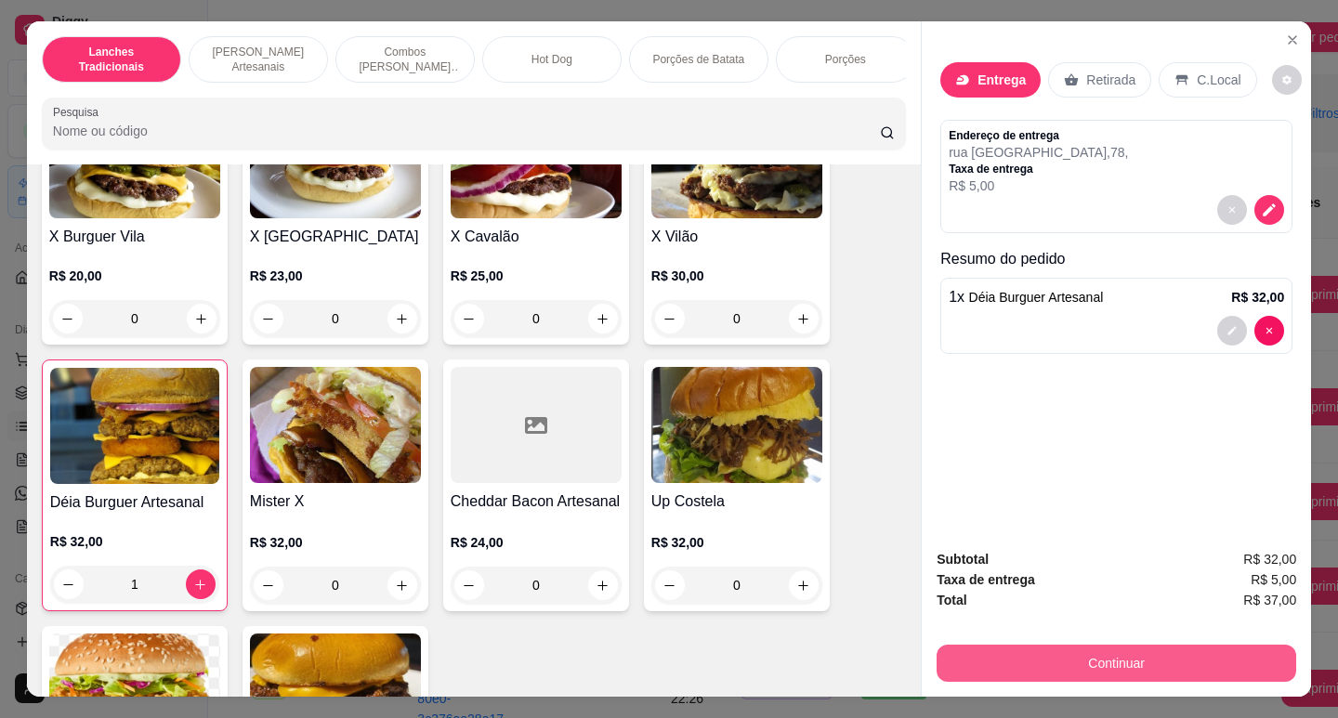
click at [1151, 666] on button "Continuar" at bounding box center [1116, 663] width 360 height 37
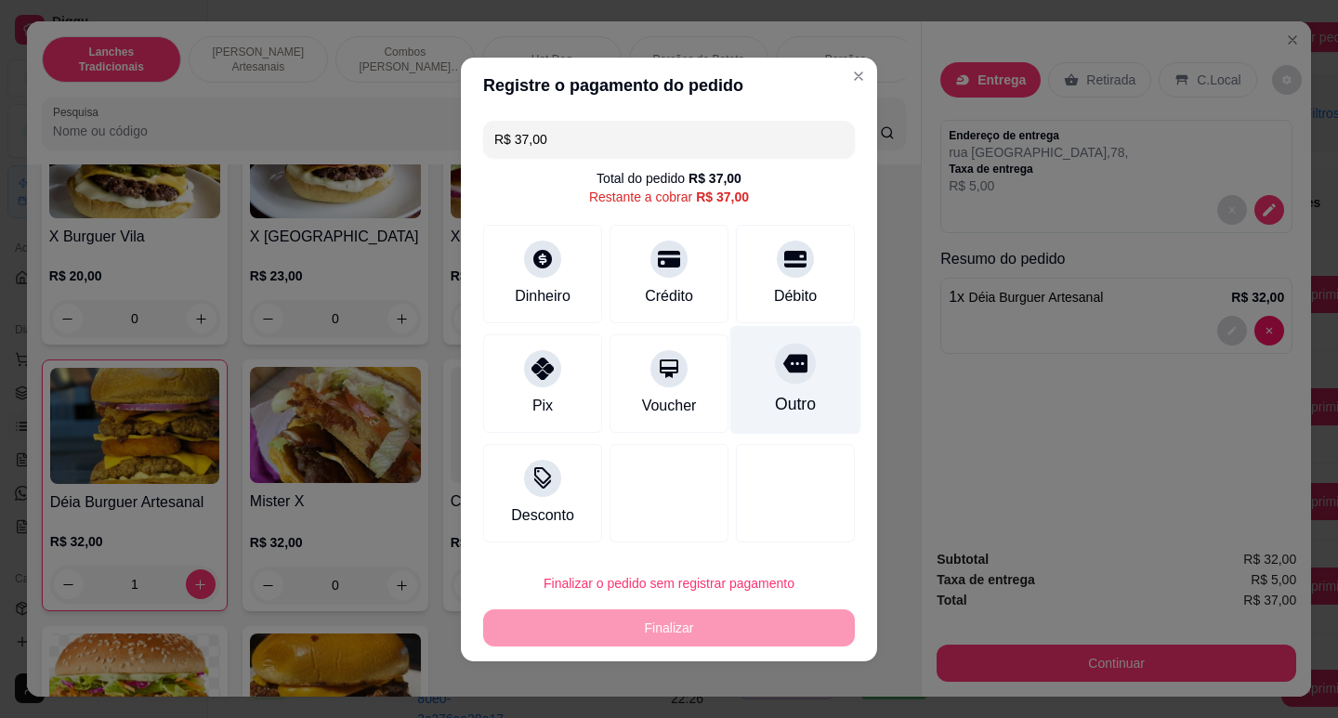
click at [806, 379] on div "Outro" at bounding box center [795, 379] width 131 height 109
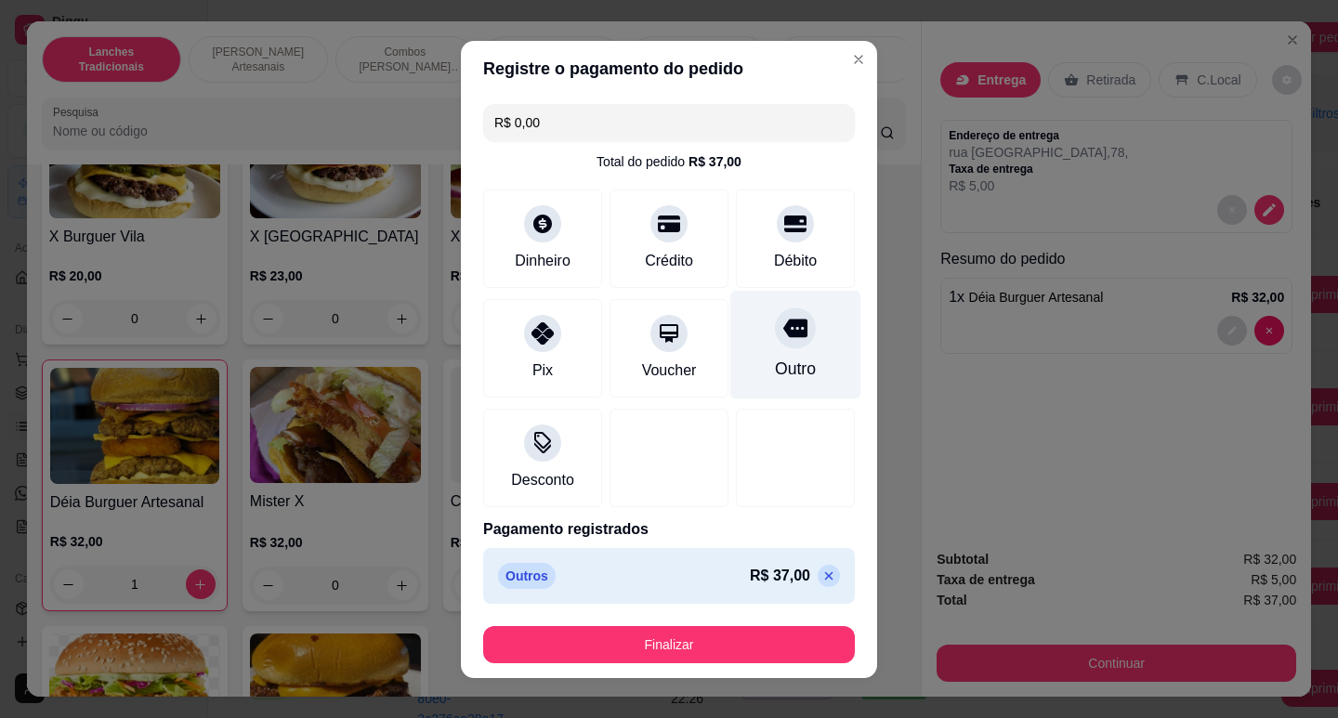
type input "R$ 0,00"
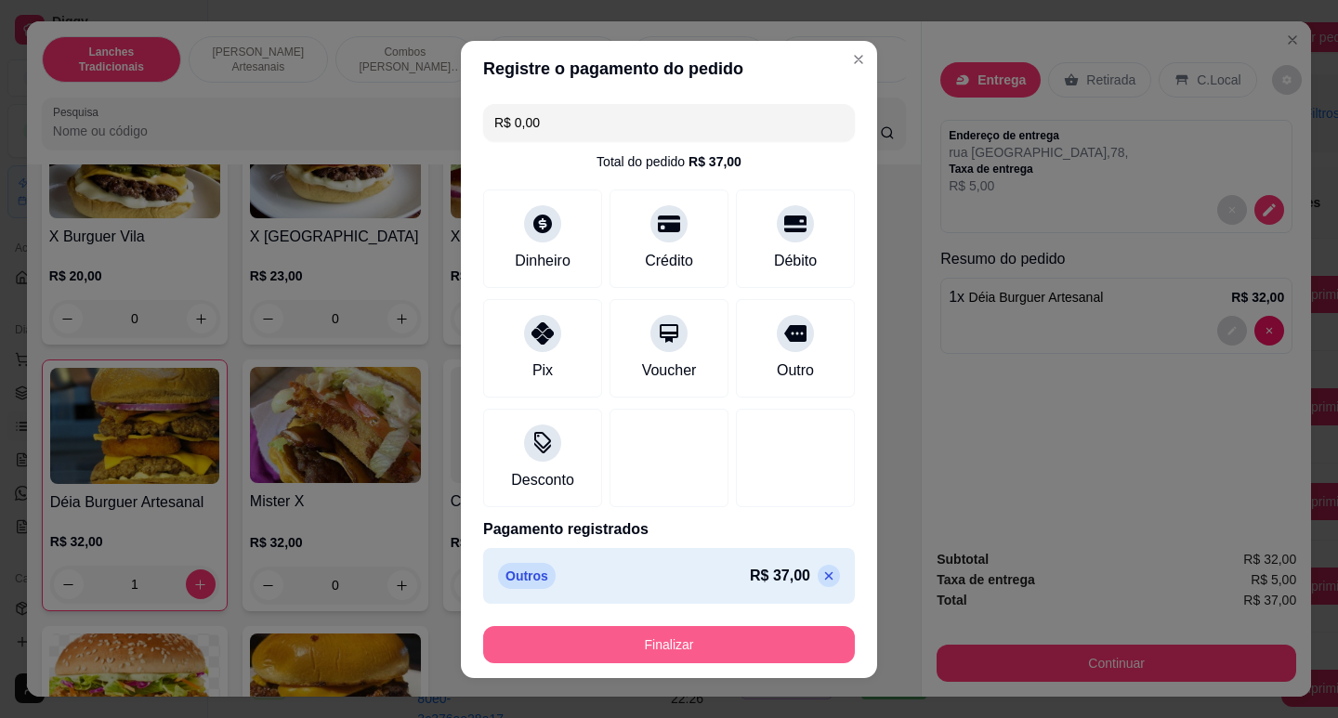
click at [753, 646] on button "Finalizar" at bounding box center [669, 644] width 372 height 37
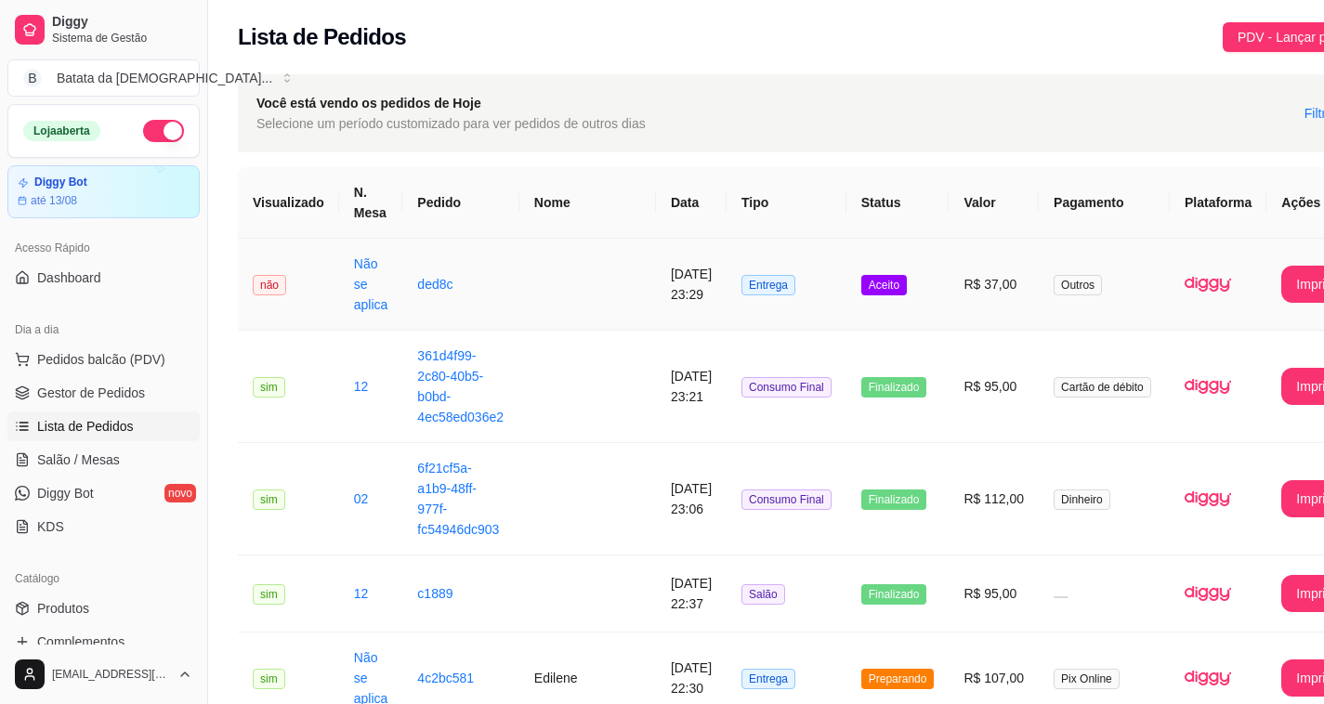
click at [886, 306] on td "Aceito" at bounding box center [897, 285] width 103 height 92
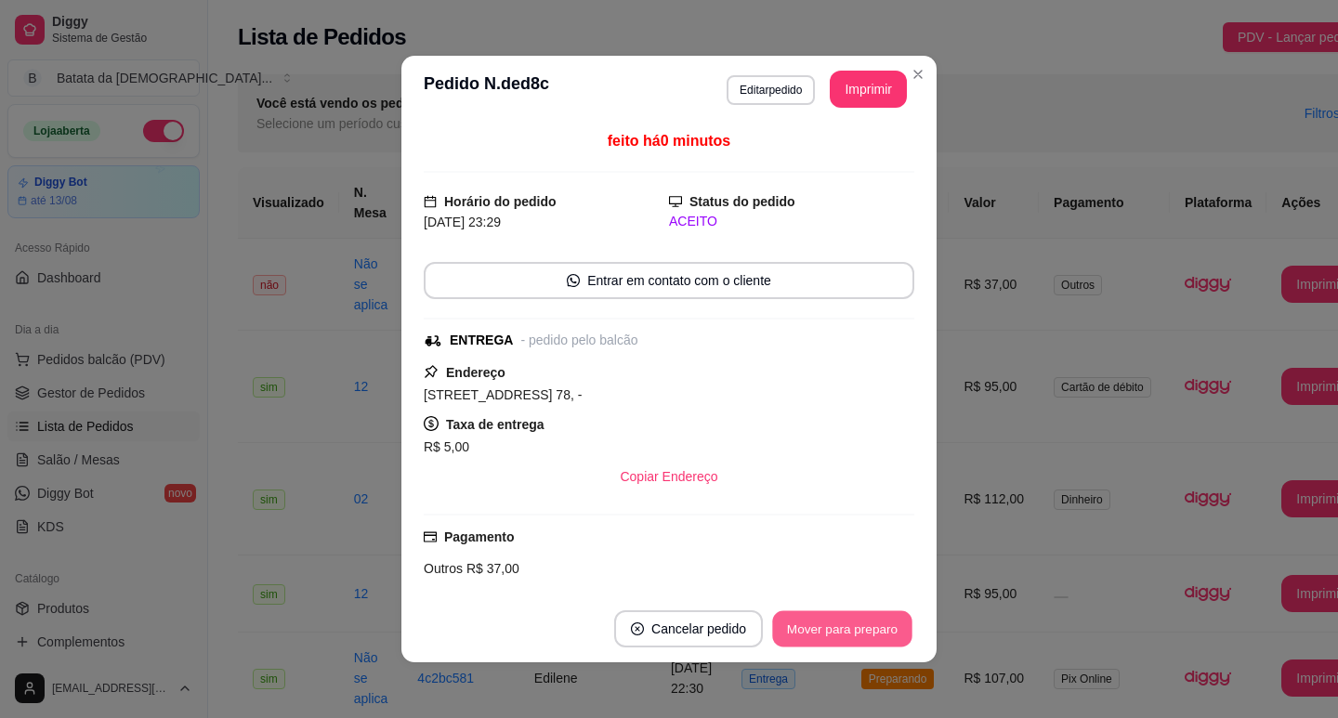
click at [812, 624] on button "Mover para preparo" at bounding box center [841, 629] width 139 height 36
click at [845, 79] on button "Imprimir" at bounding box center [868, 89] width 77 height 37
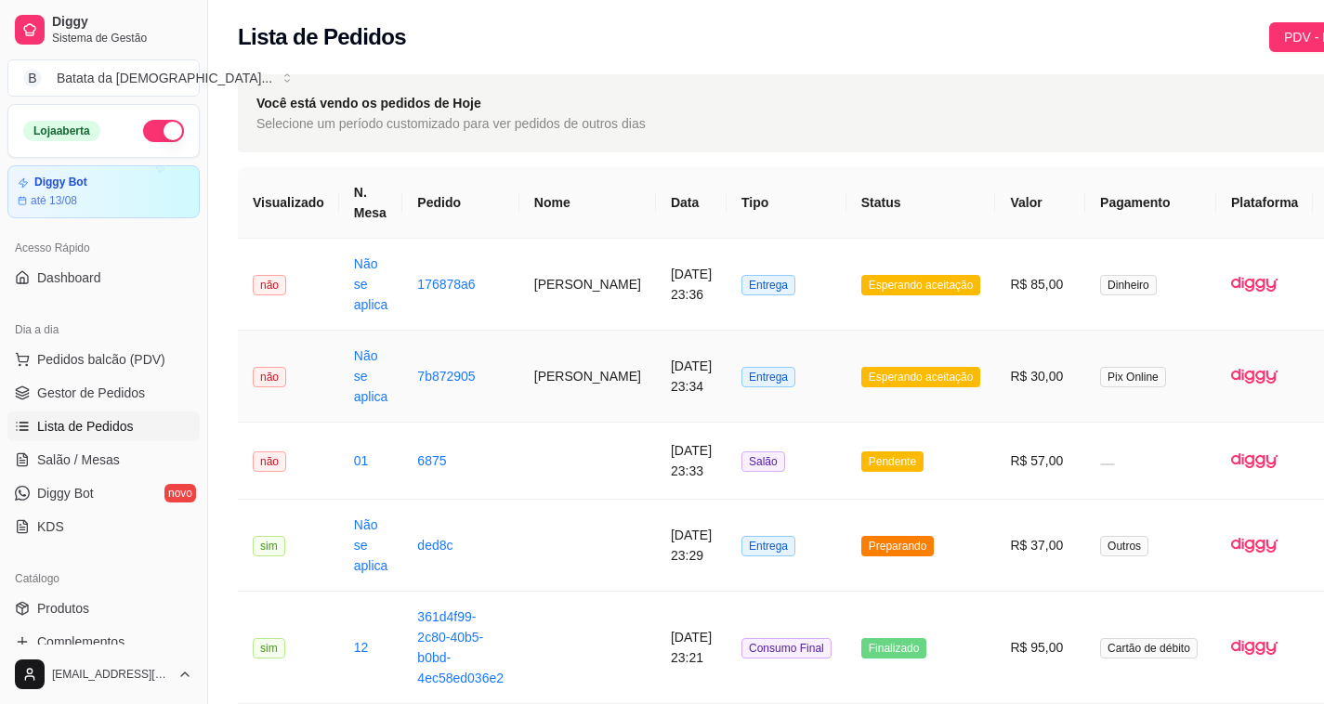
click at [521, 378] on td "[PERSON_NAME]" at bounding box center [587, 377] width 137 height 92
